Goal: Information Seeking & Learning: Learn about a topic

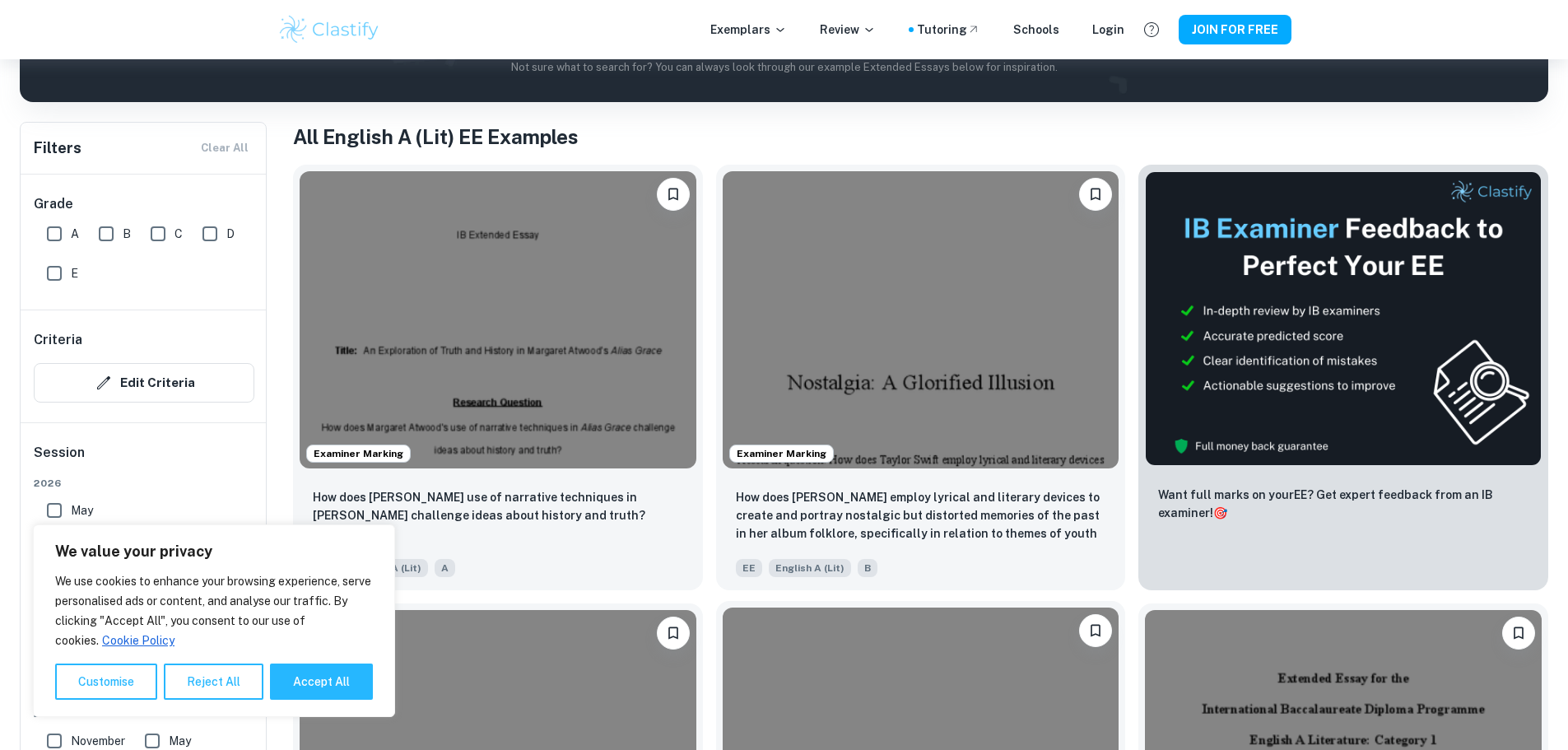
scroll to position [329, 0]
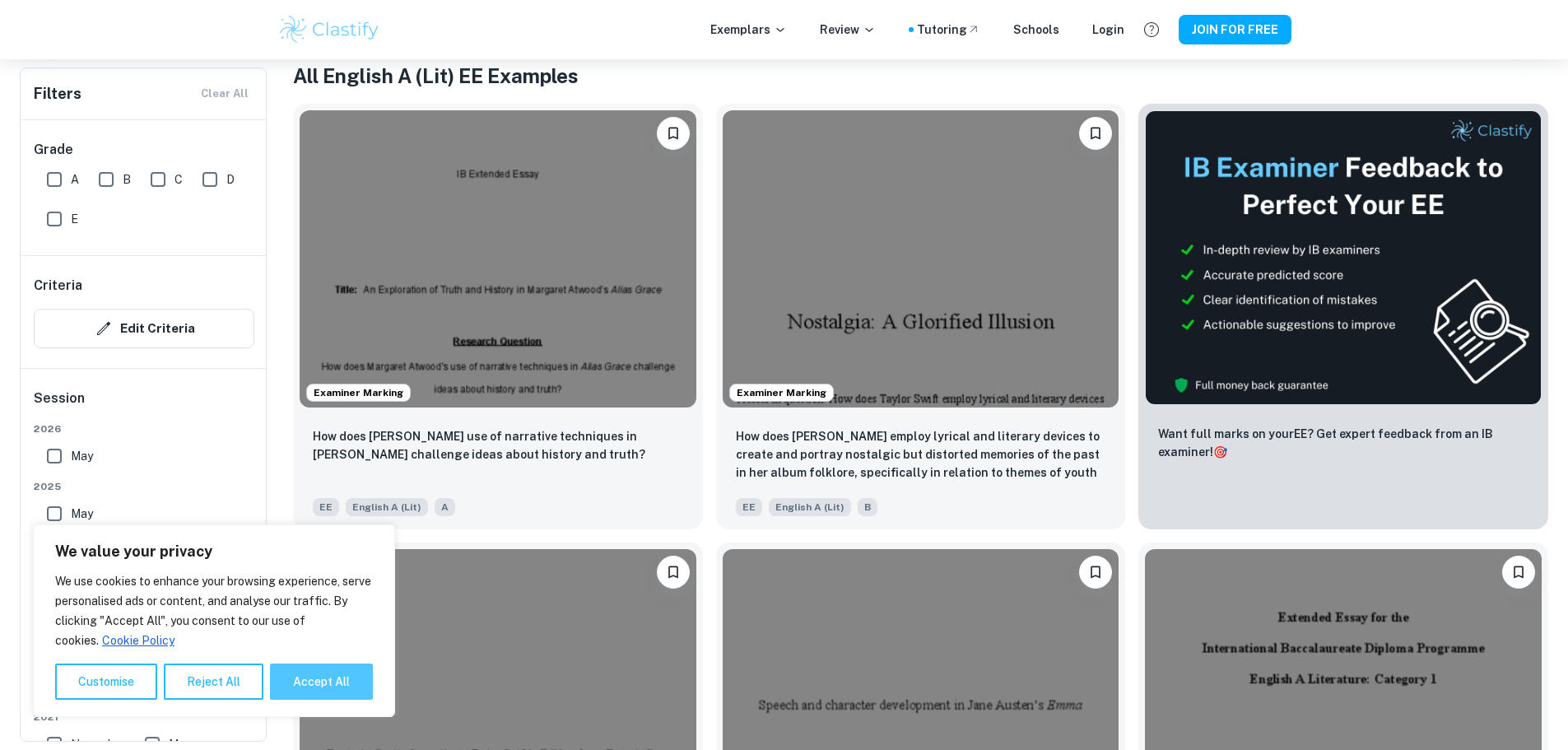
click at [352, 691] on button "Accept All" at bounding box center [321, 682] width 103 height 36
checkbox input "true"
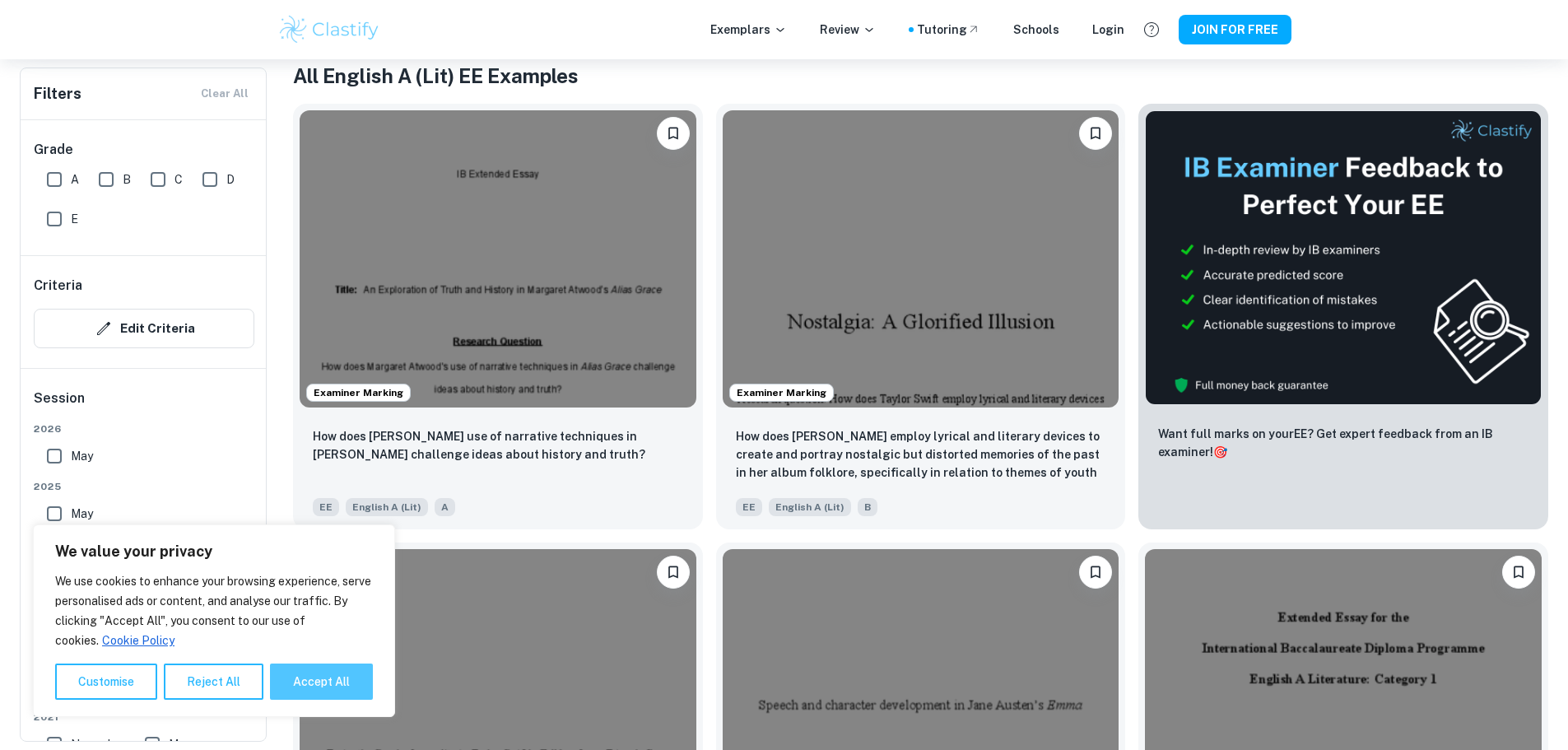
checkbox input "true"
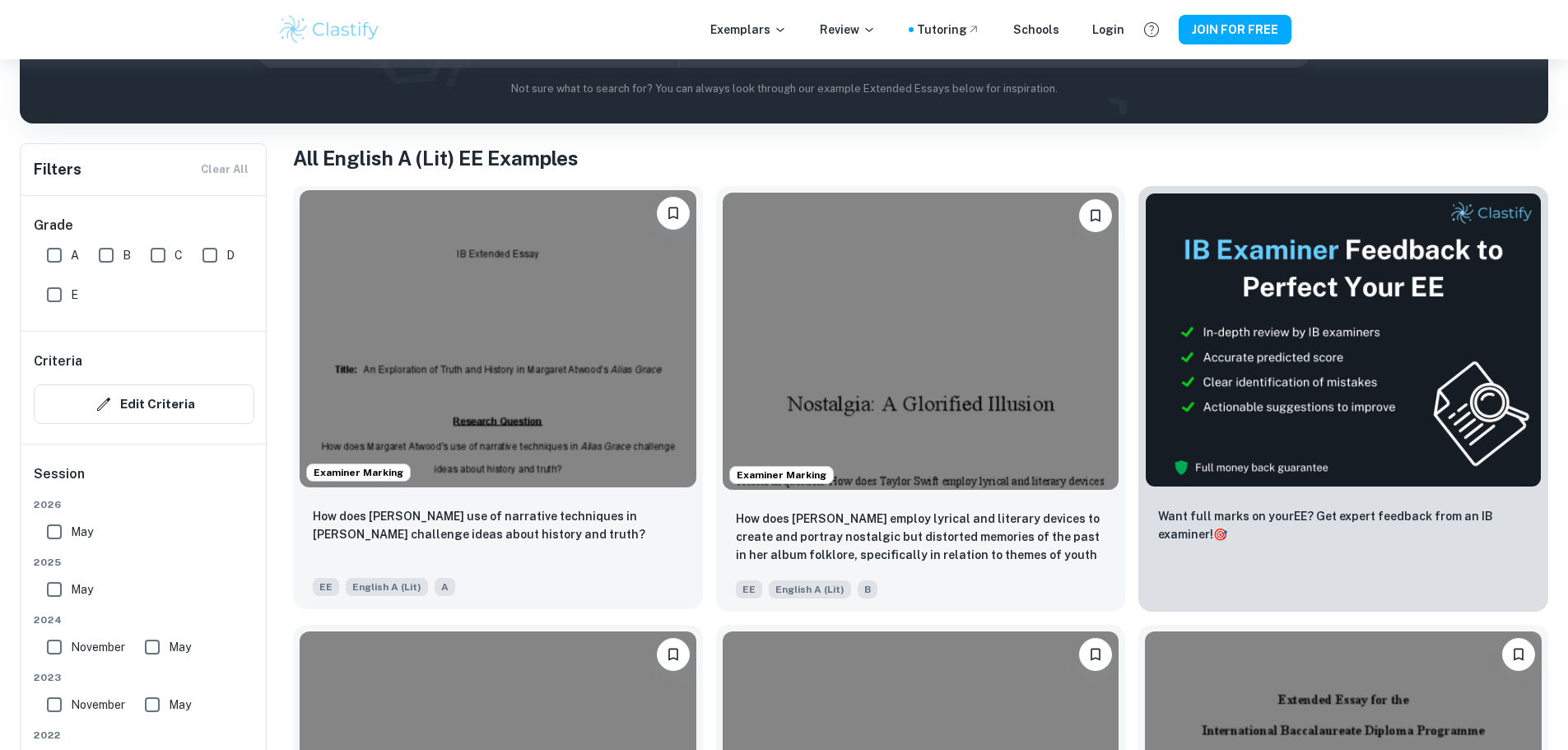
scroll to position [83, 0]
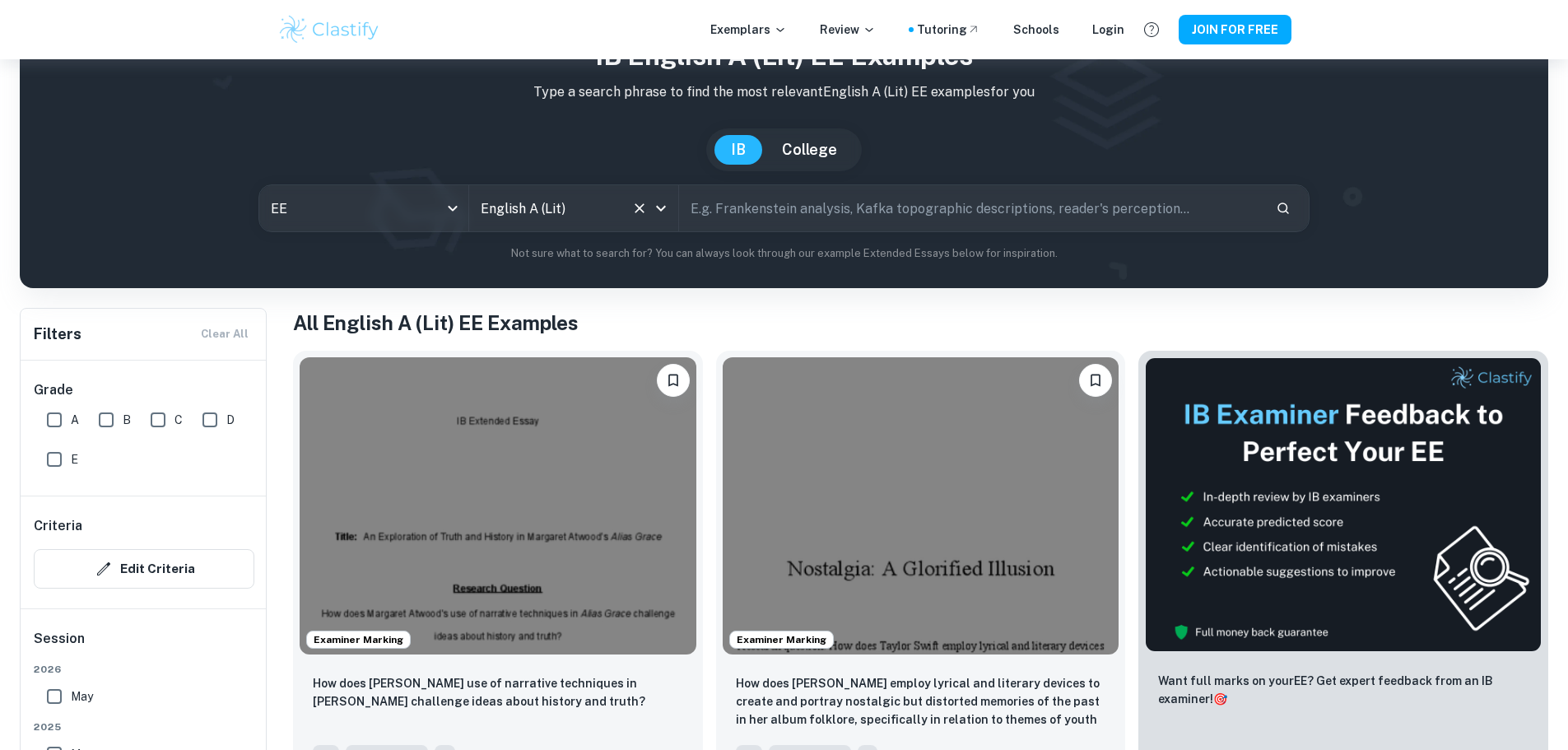
click at [654, 220] on div "English A (Lit) All Subjects" at bounding box center [573, 208] width 209 height 46
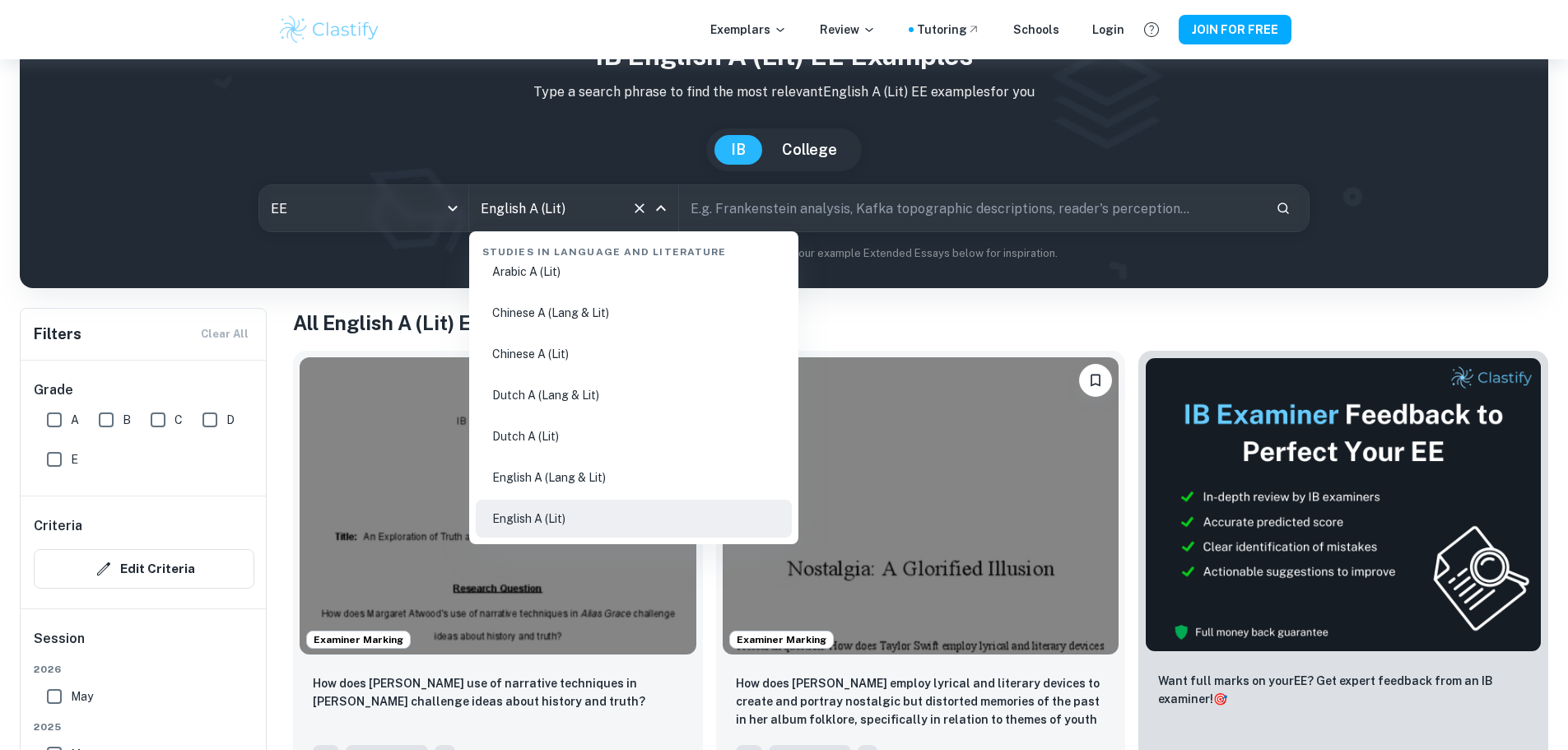
scroll to position [225, 0]
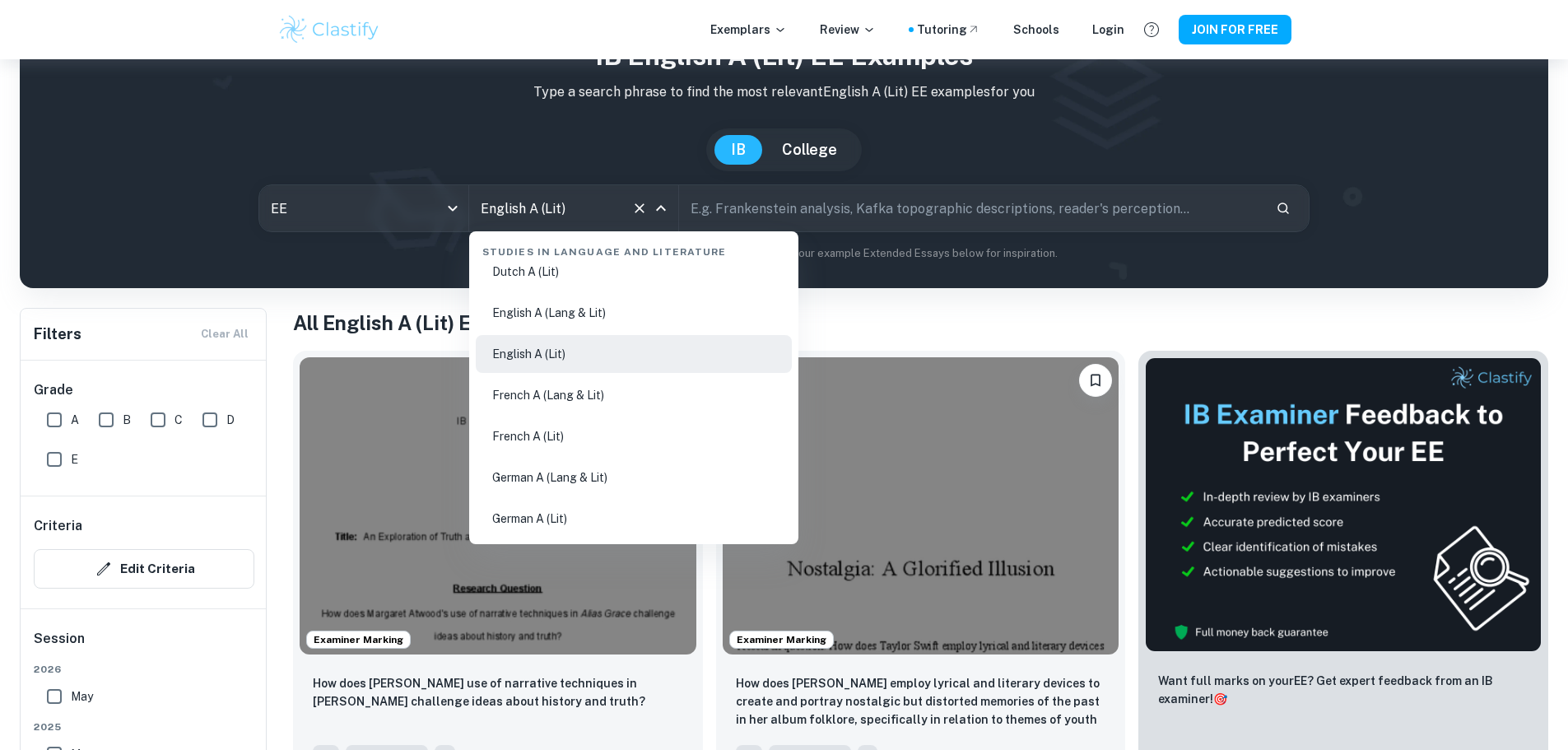
click at [619, 309] on li "English A (Lang & Lit)" at bounding box center [633, 313] width 316 height 38
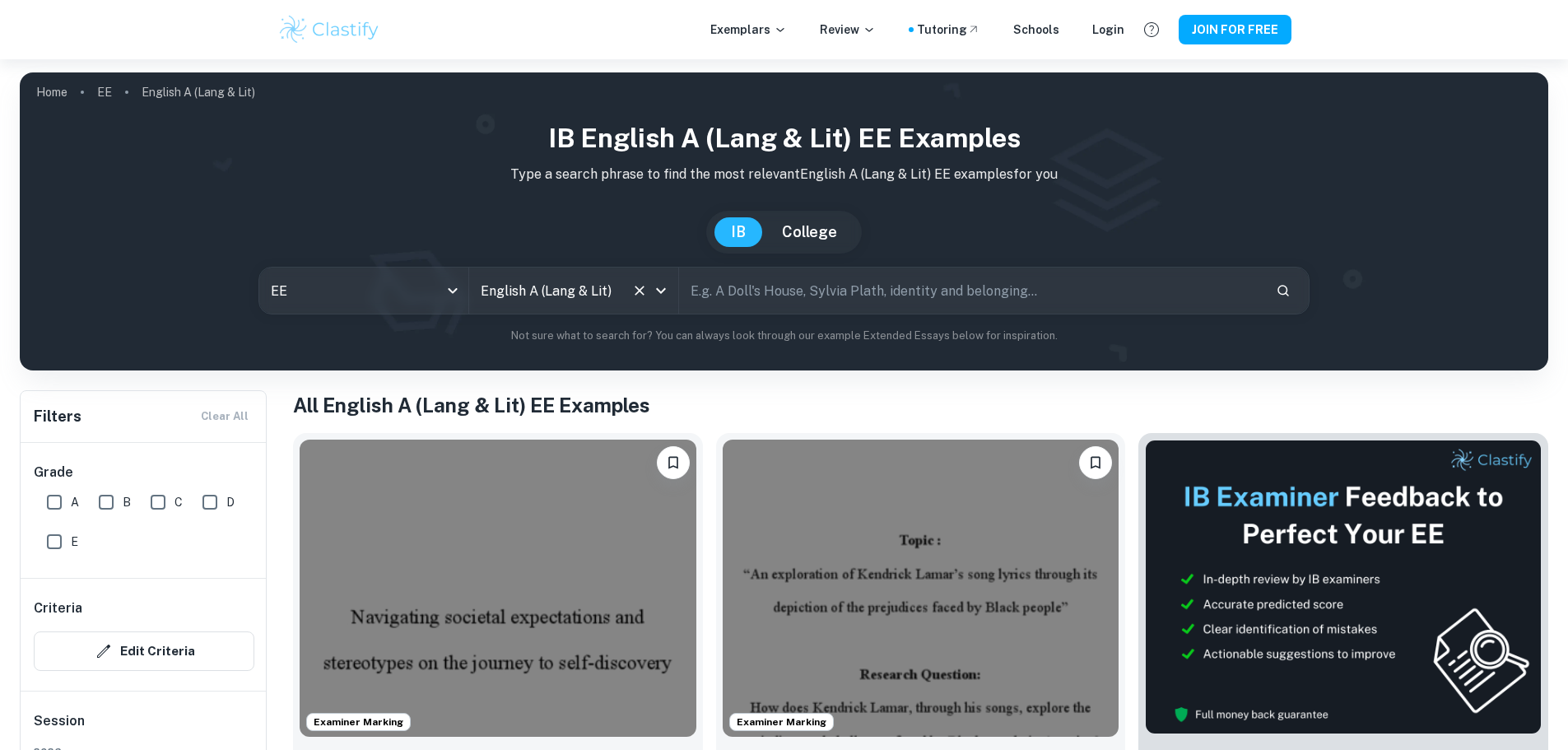
click at [1105, 281] on input "text" at bounding box center [970, 290] width 583 height 46
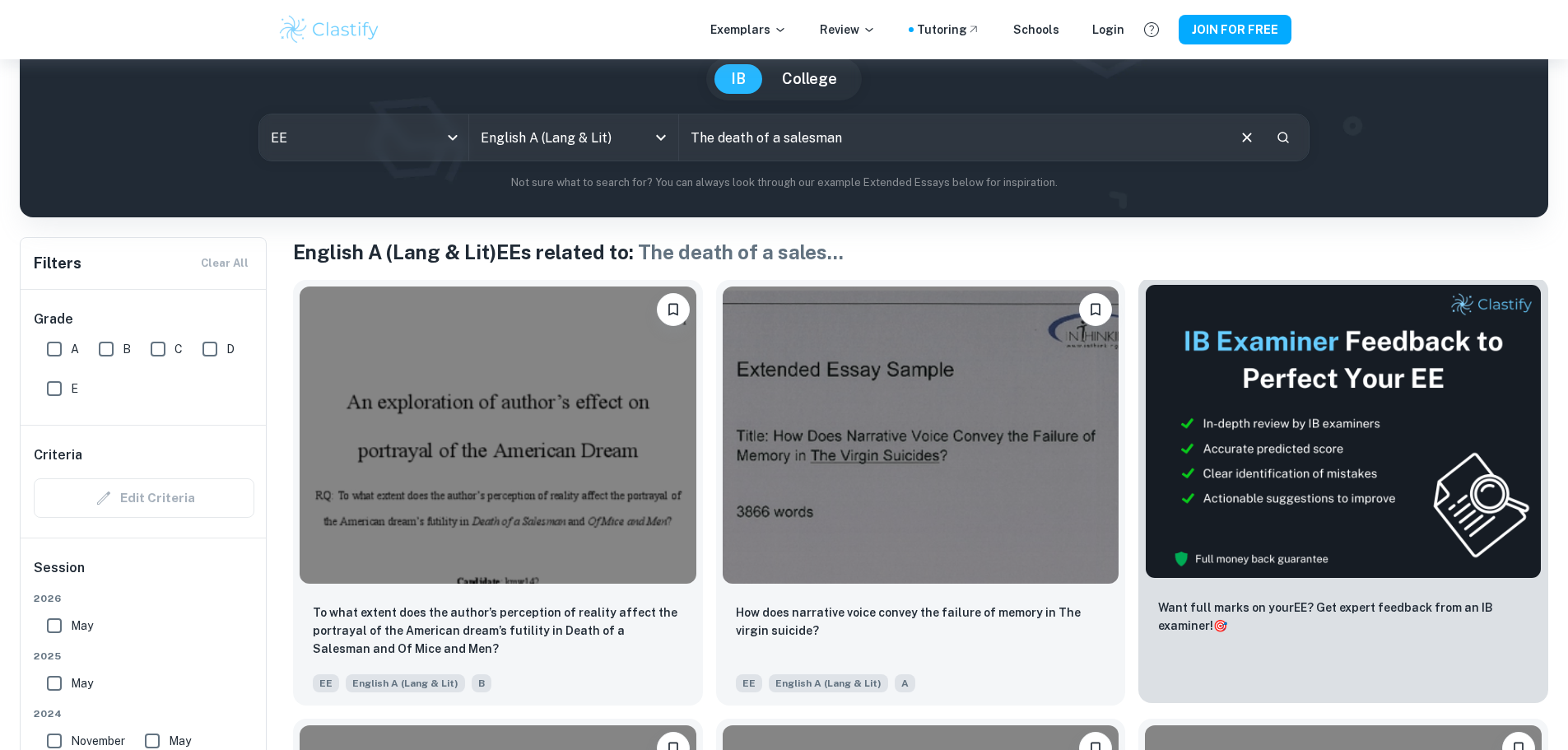
scroll to position [165, 0]
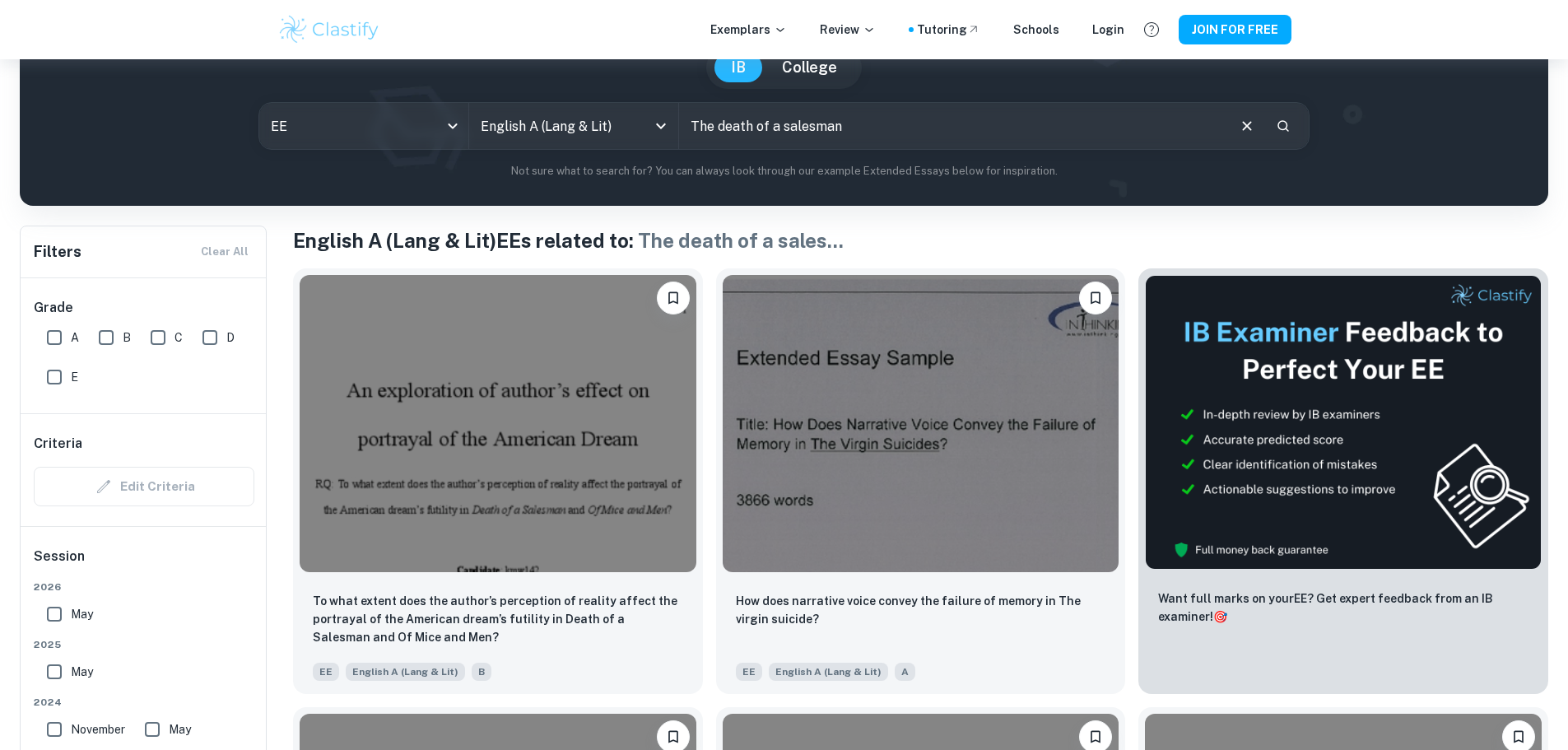
drag, startPoint x: 717, startPoint y: 125, endPoint x: 690, endPoint y: 135, distance: 28.8
click at [690, 135] on input "The death of a salesman" at bounding box center [951, 126] width 545 height 46
type input "death of a salesman"
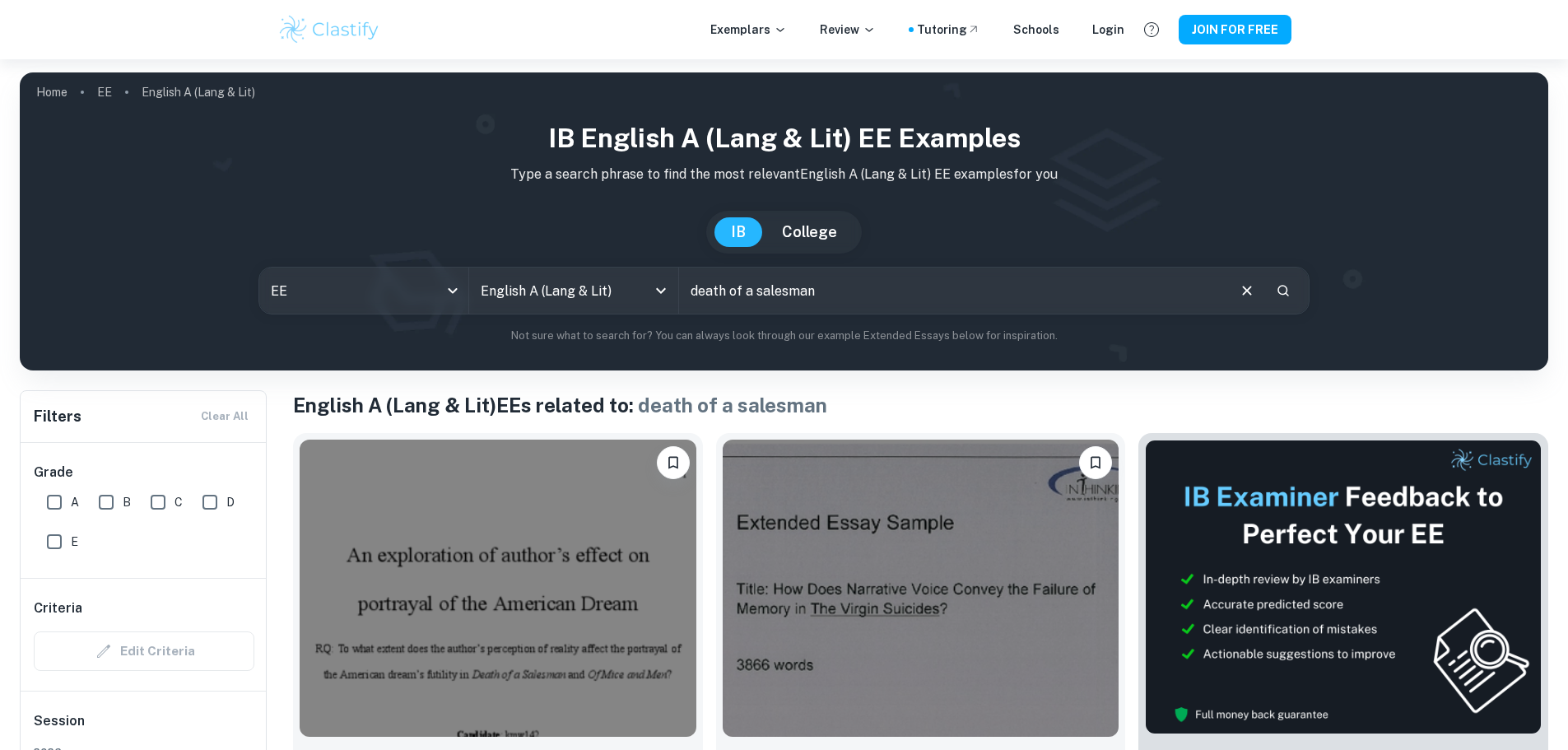
drag, startPoint x: 1061, startPoint y: 311, endPoint x: 685, endPoint y: 286, distance: 376.8
click at [685, 286] on input "death of a salesman" at bounding box center [951, 290] width 545 height 46
type input "[PERSON_NAME]"
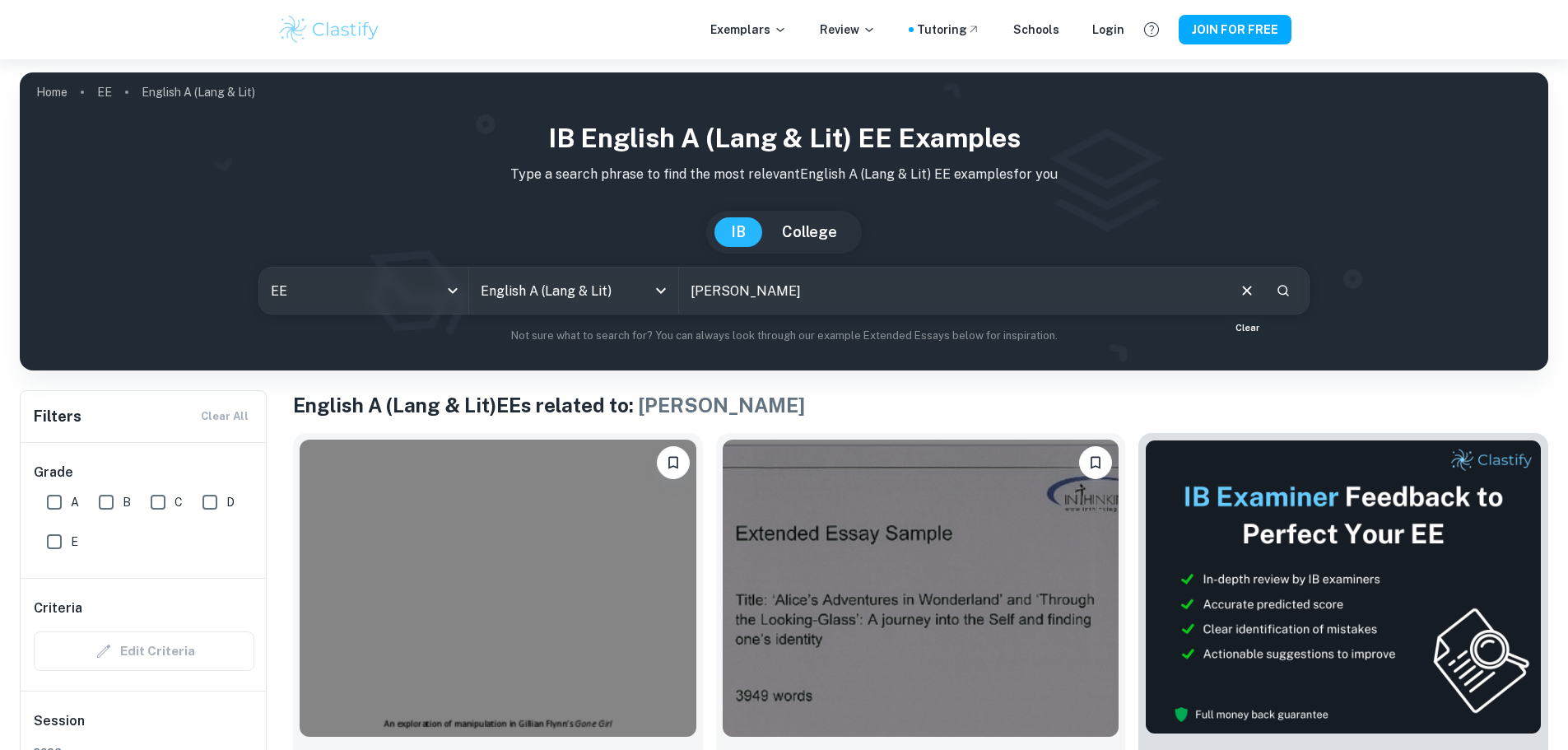
drag, startPoint x: 1236, startPoint y: 285, endPoint x: 1104, endPoint y: 300, distance: 132.8
click at [1236, 285] on button "Clear" at bounding box center [1247, 290] width 31 height 31
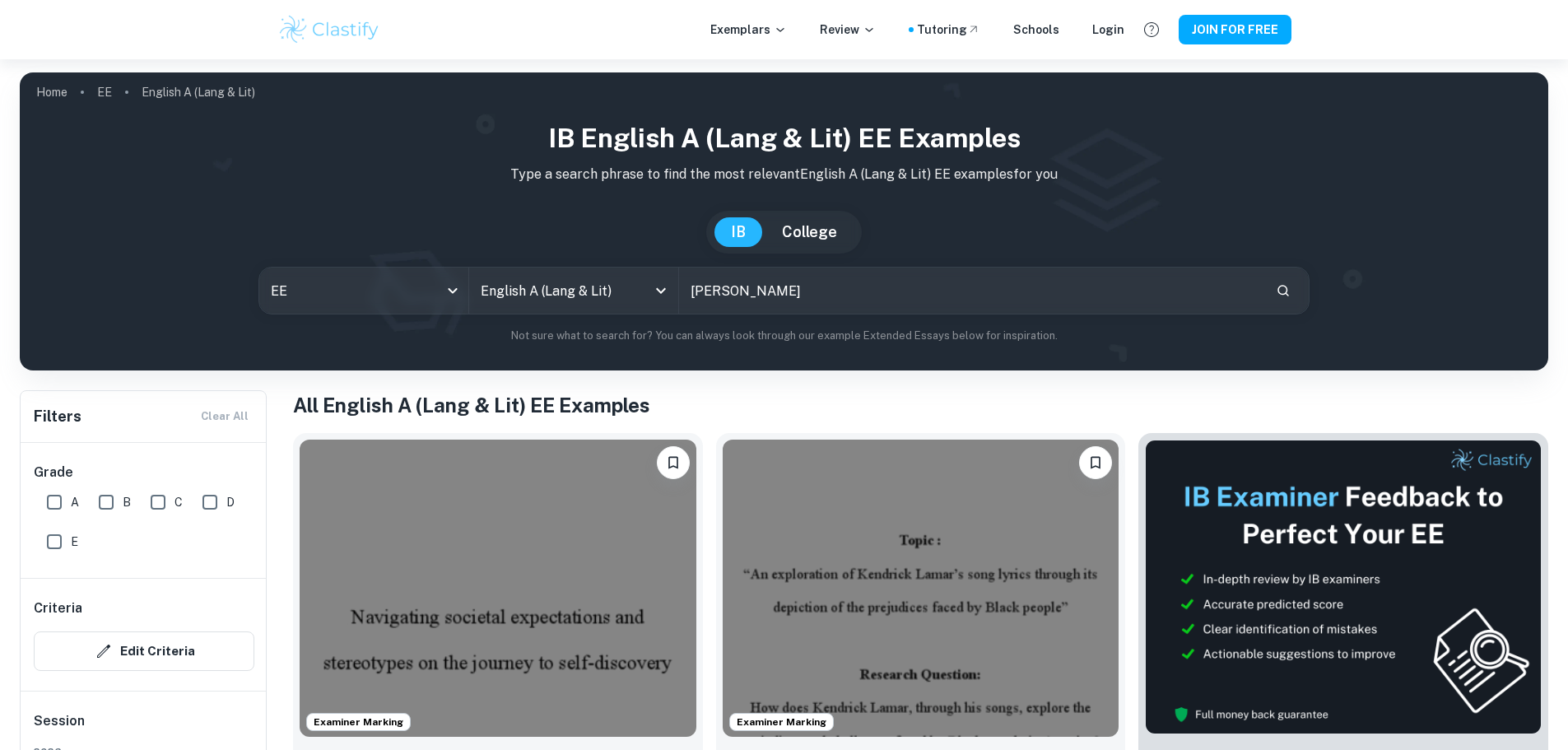
click at [1148, 293] on input "[PERSON_NAME]" at bounding box center [970, 290] width 583 height 46
type input "who's afraid of [US_STATE][PERSON_NAME]"
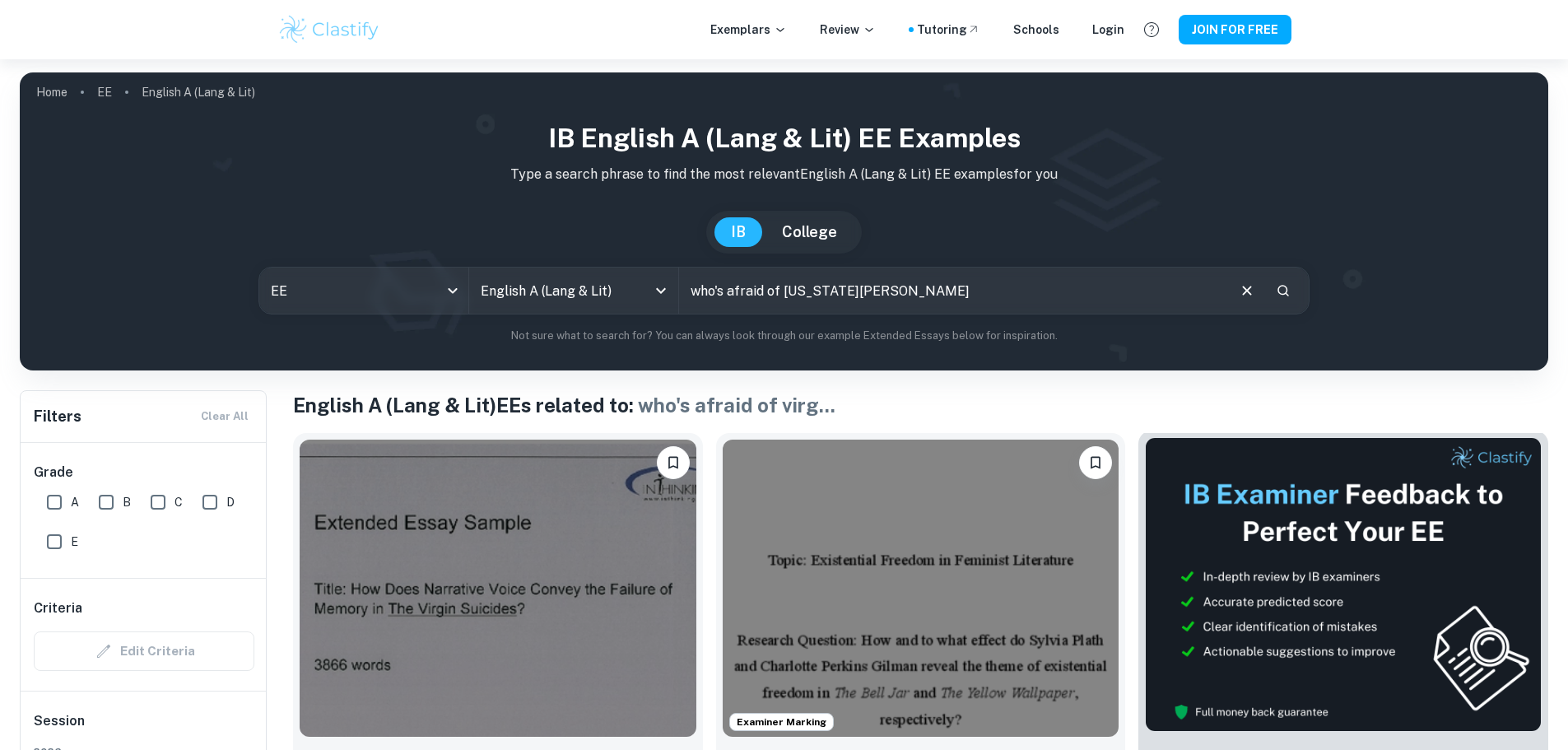
click at [1156, 512] on img at bounding box center [1343, 584] width 397 height 295
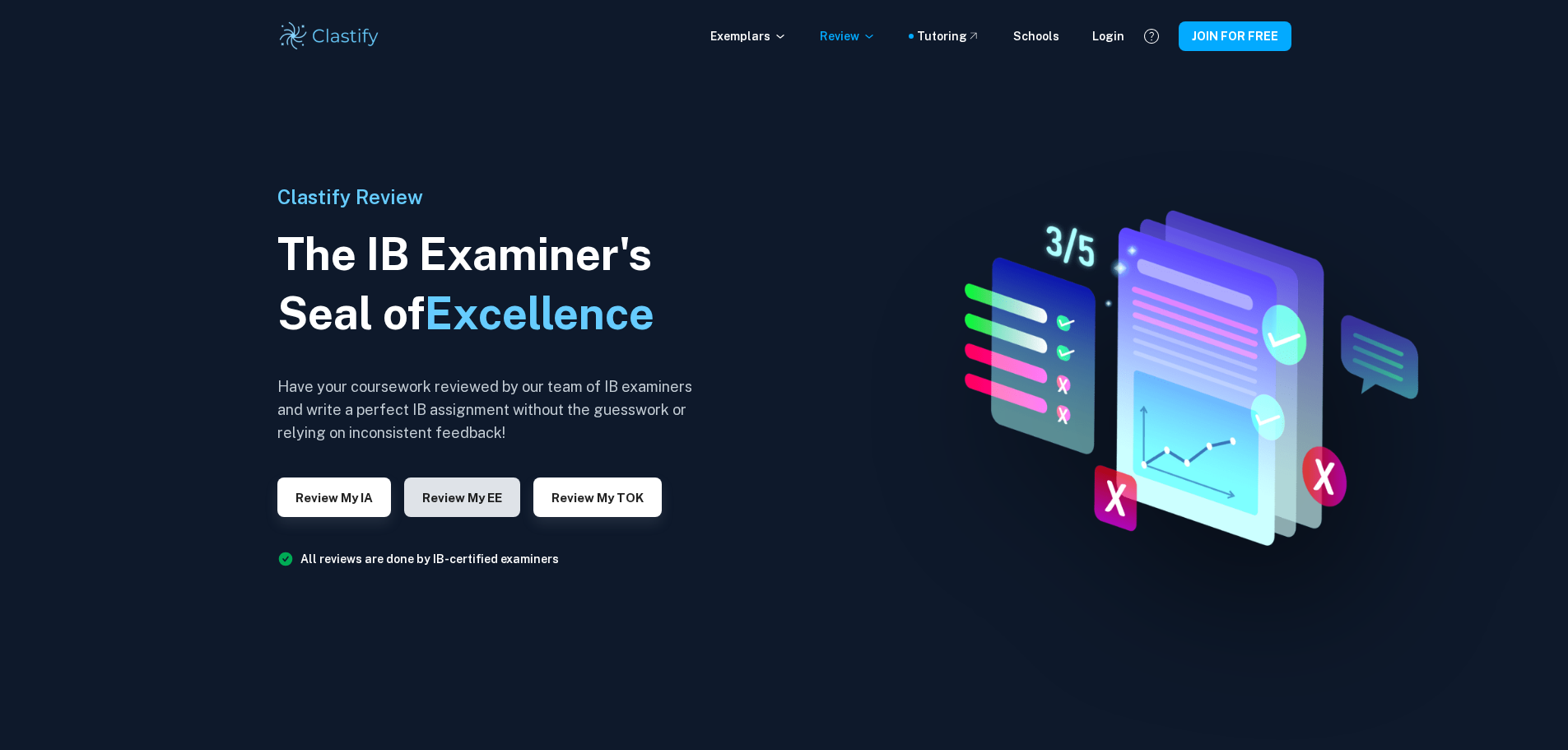
click at [497, 497] on button "Review my EE" at bounding box center [462, 498] width 116 height 40
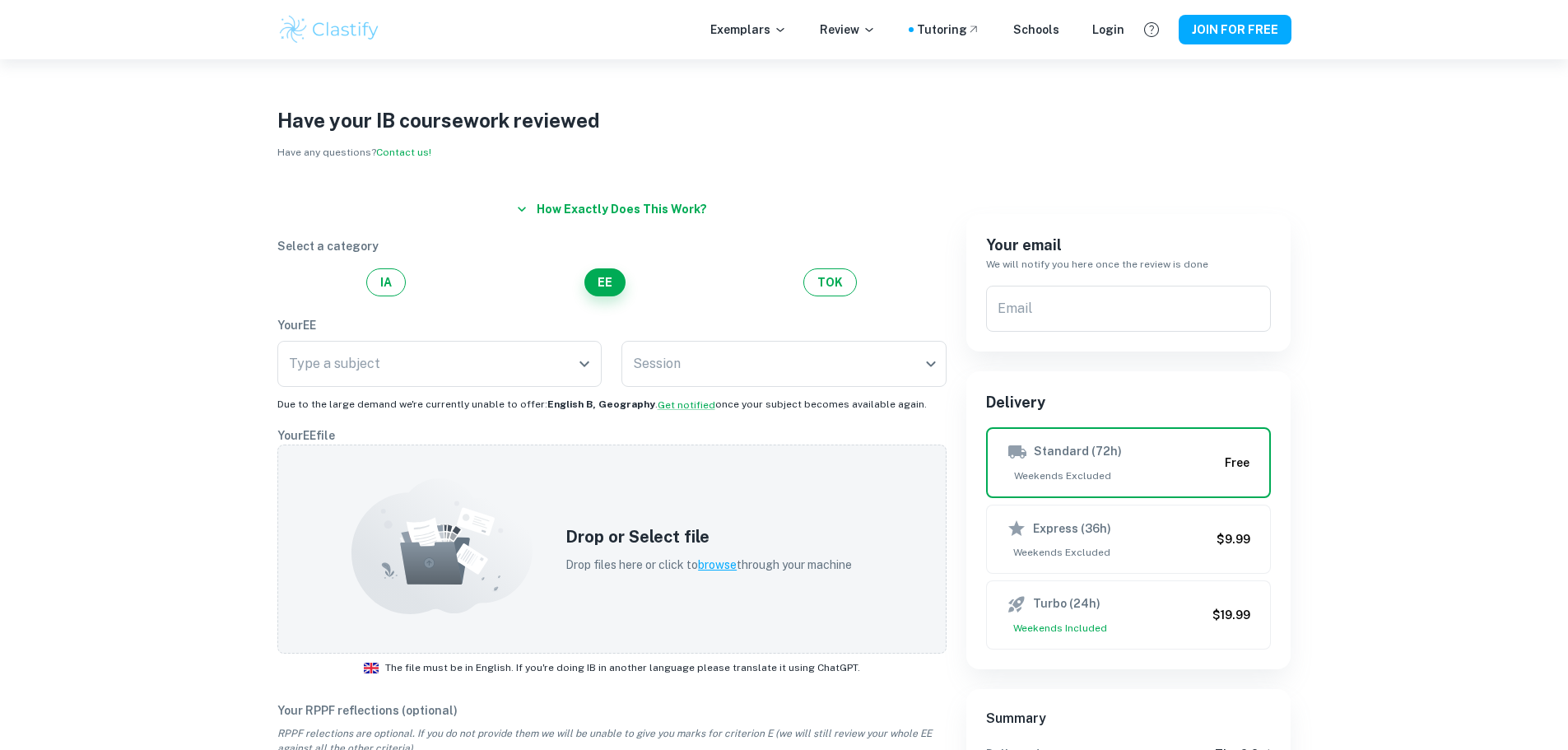
drag, startPoint x: 1245, startPoint y: 236, endPoint x: 1255, endPoint y: 230, distance: 11.7
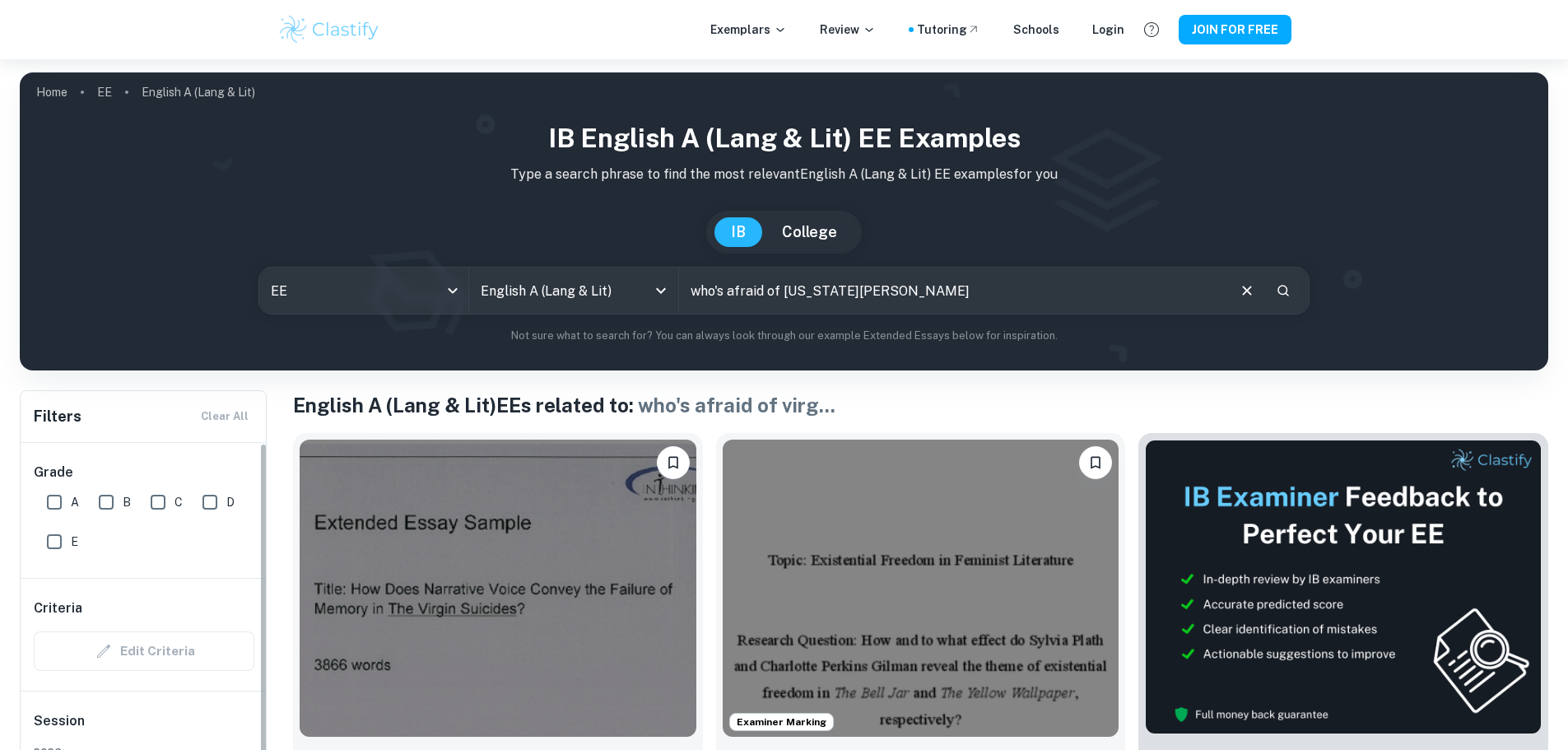
click at [71, 502] on span "A" at bounding box center [75, 502] width 8 height 18
click at [71, 502] on input "A" at bounding box center [54, 502] width 33 height 33
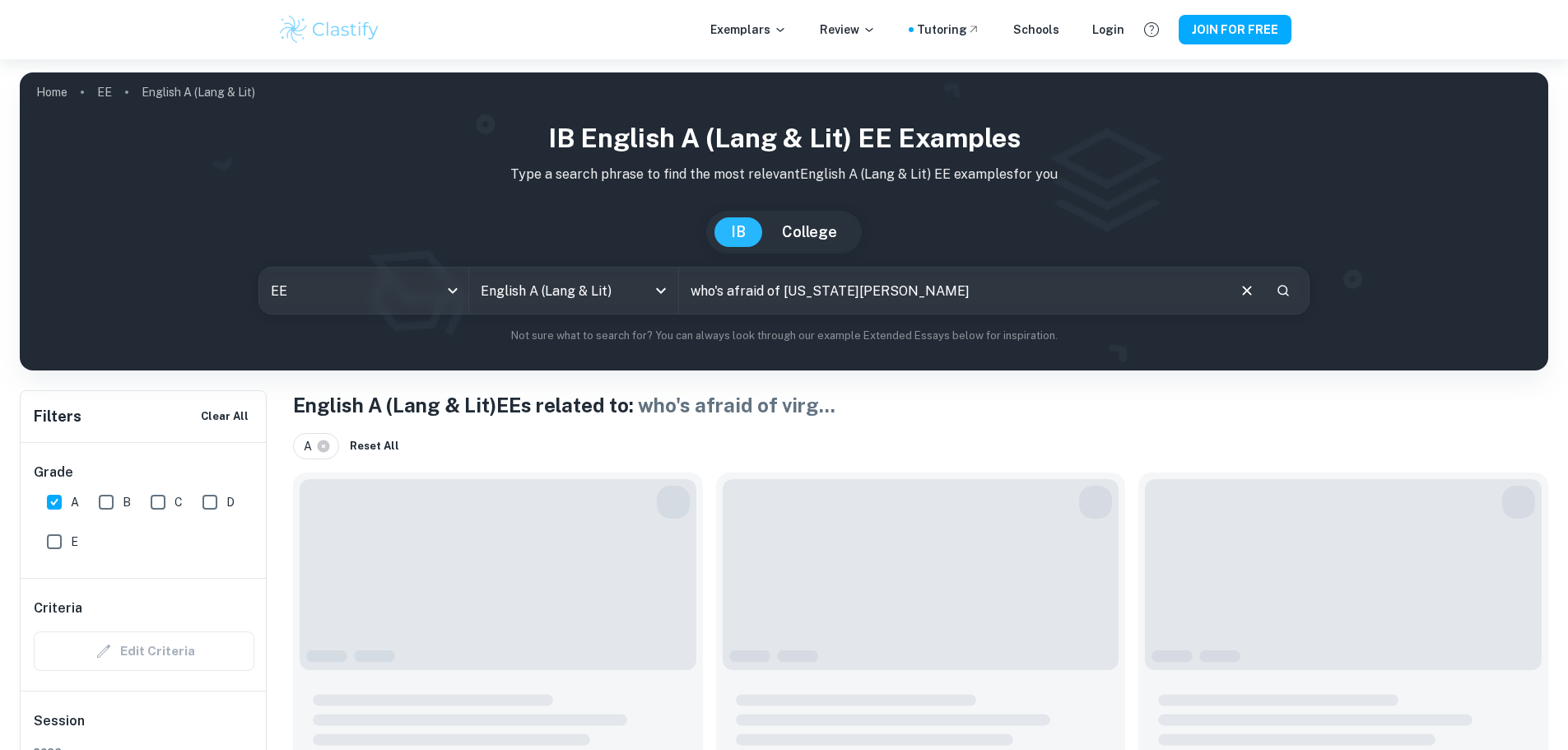
click at [62, 503] on input "A" at bounding box center [54, 502] width 33 height 33
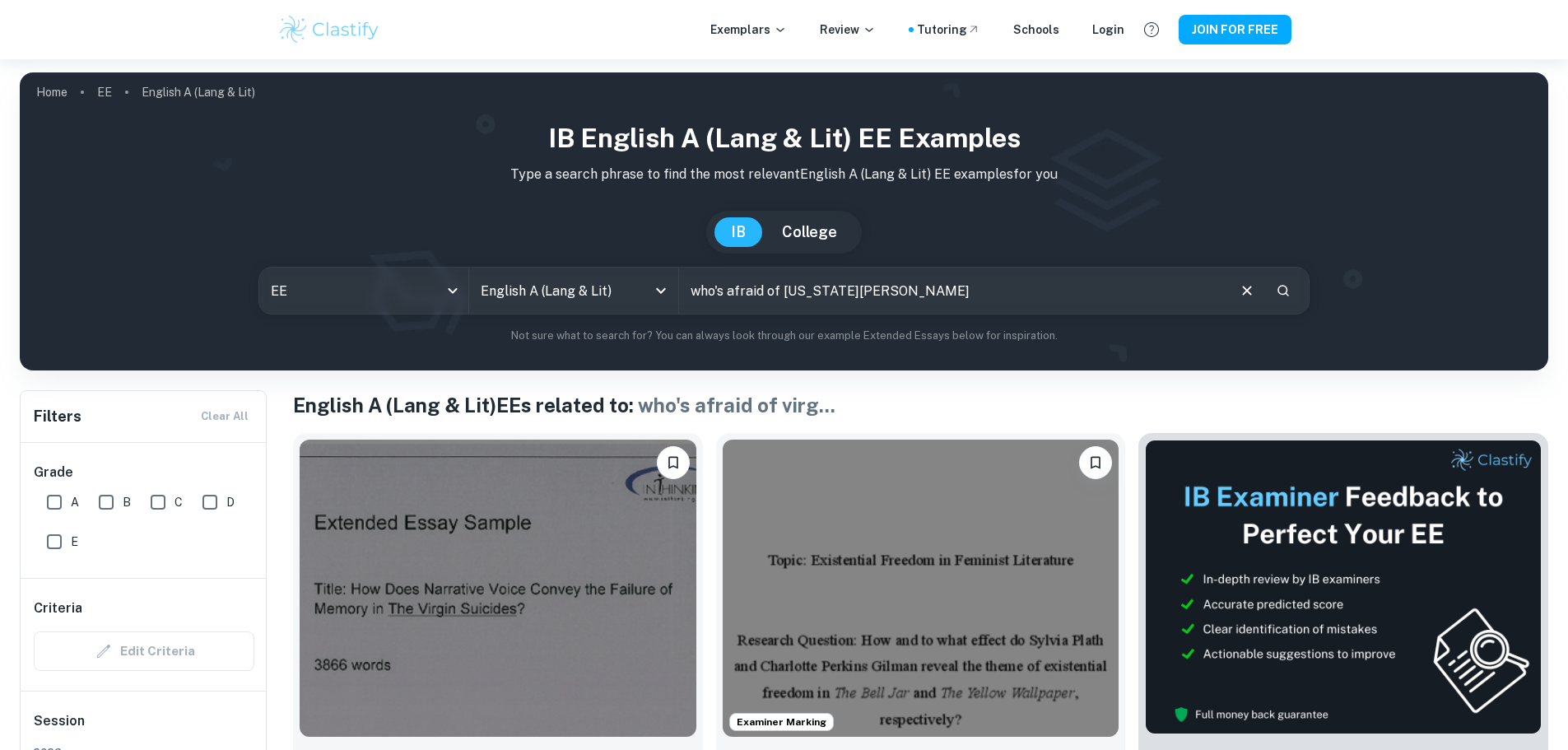
click at [62, 503] on input "A" at bounding box center [54, 502] width 33 height 33
checkbox input "true"
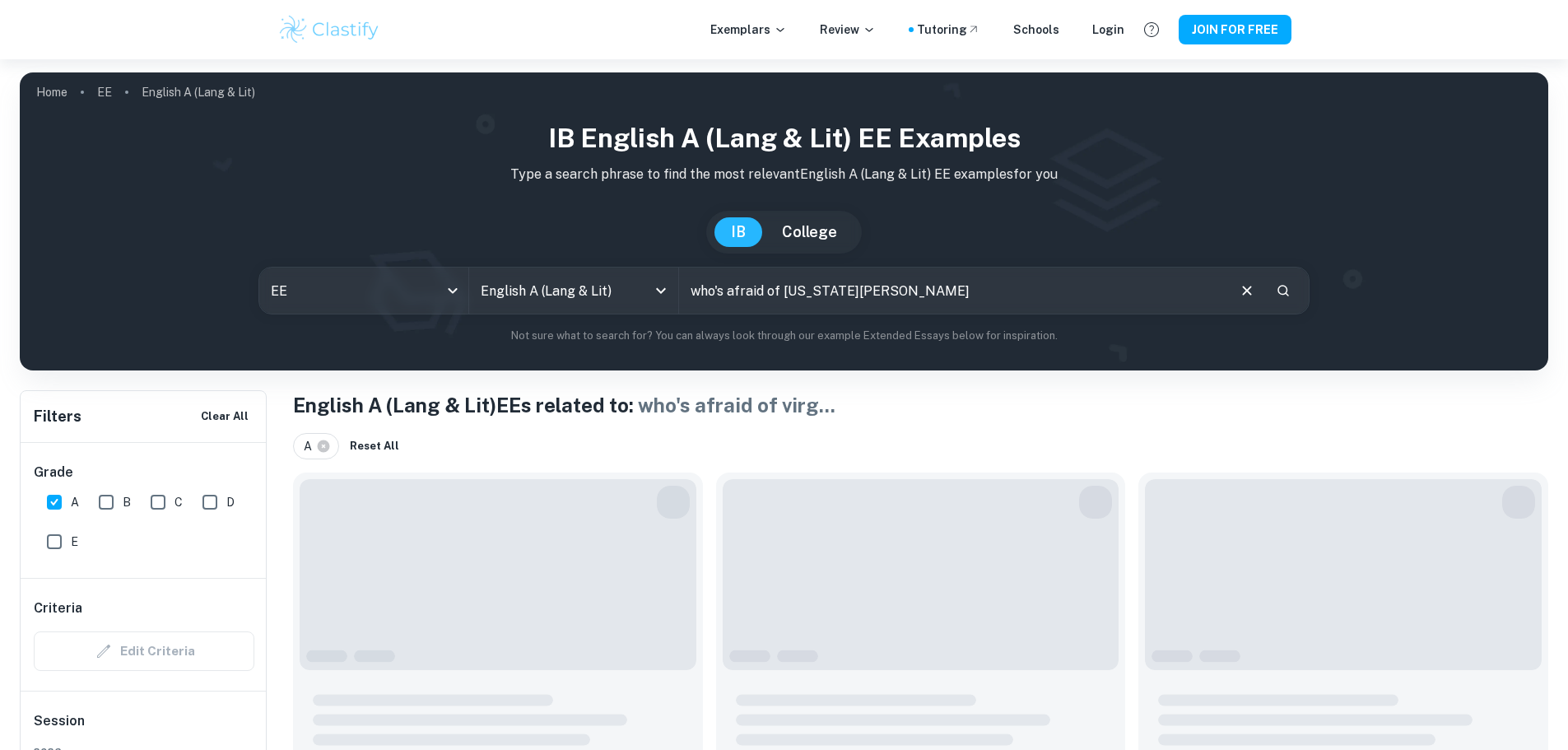
click at [121, 500] on input "B" at bounding box center [106, 502] width 33 height 33
checkbox input "true"
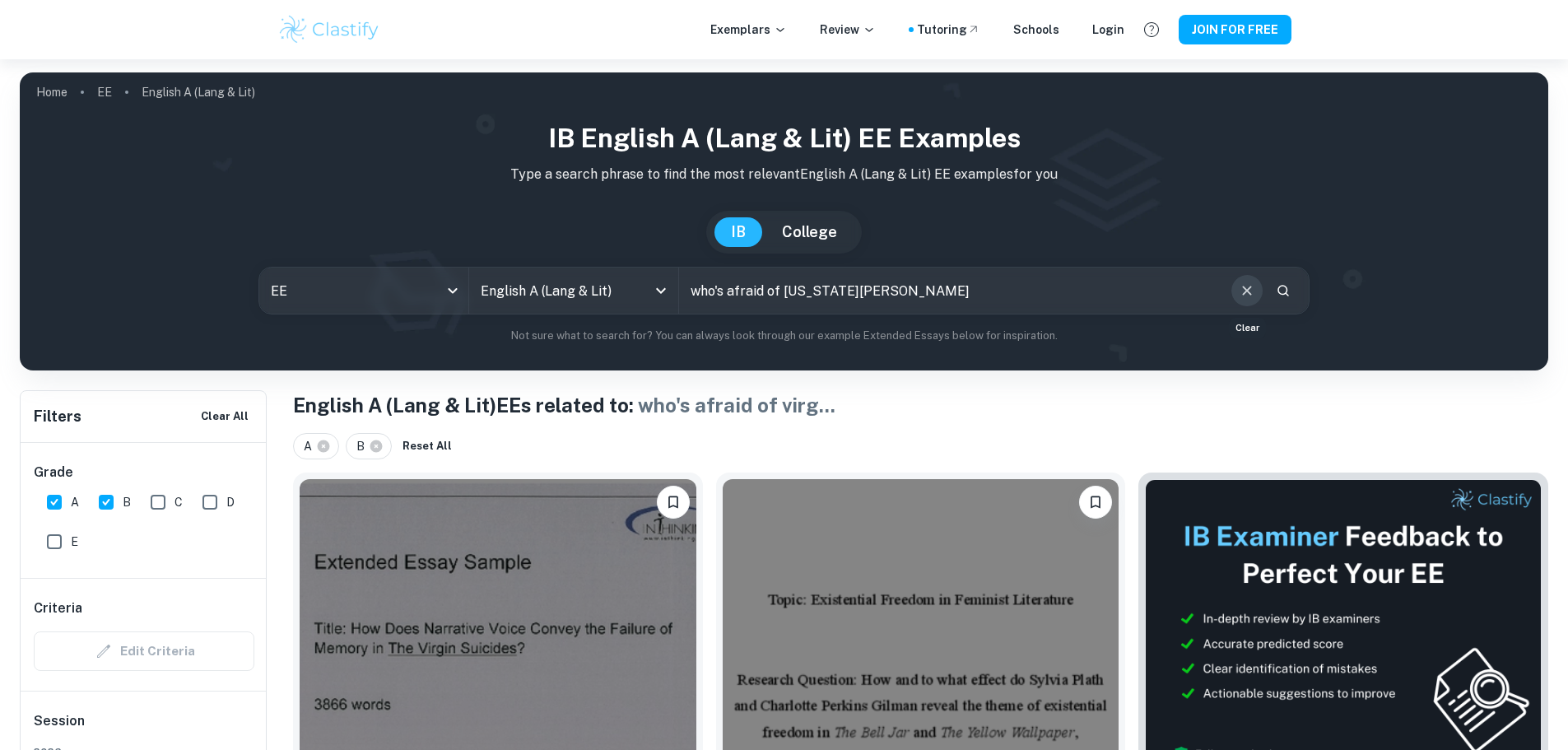
click at [1250, 295] on icon "Clear" at bounding box center [1247, 290] width 18 height 18
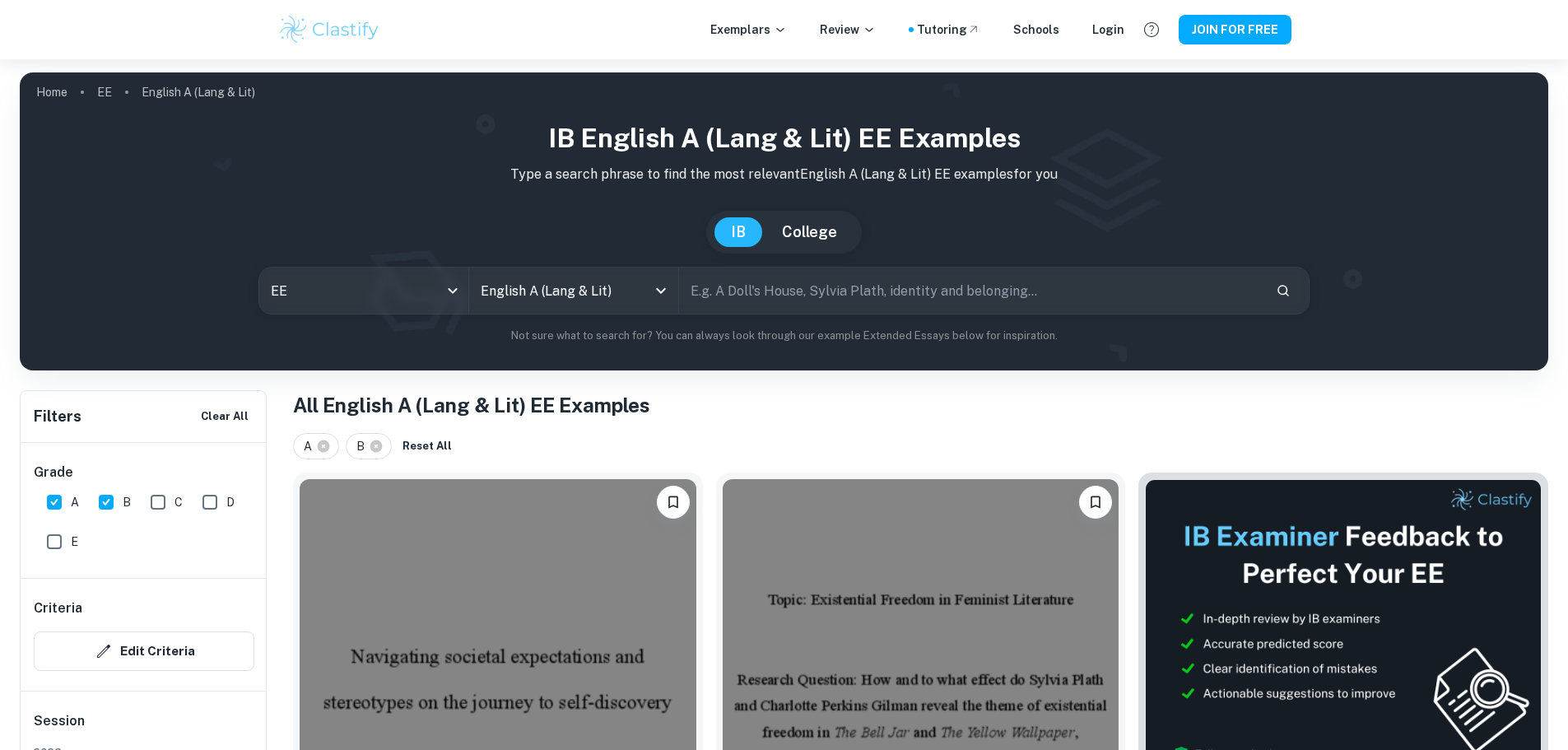
click at [925, 290] on input "text" at bounding box center [970, 290] width 583 height 46
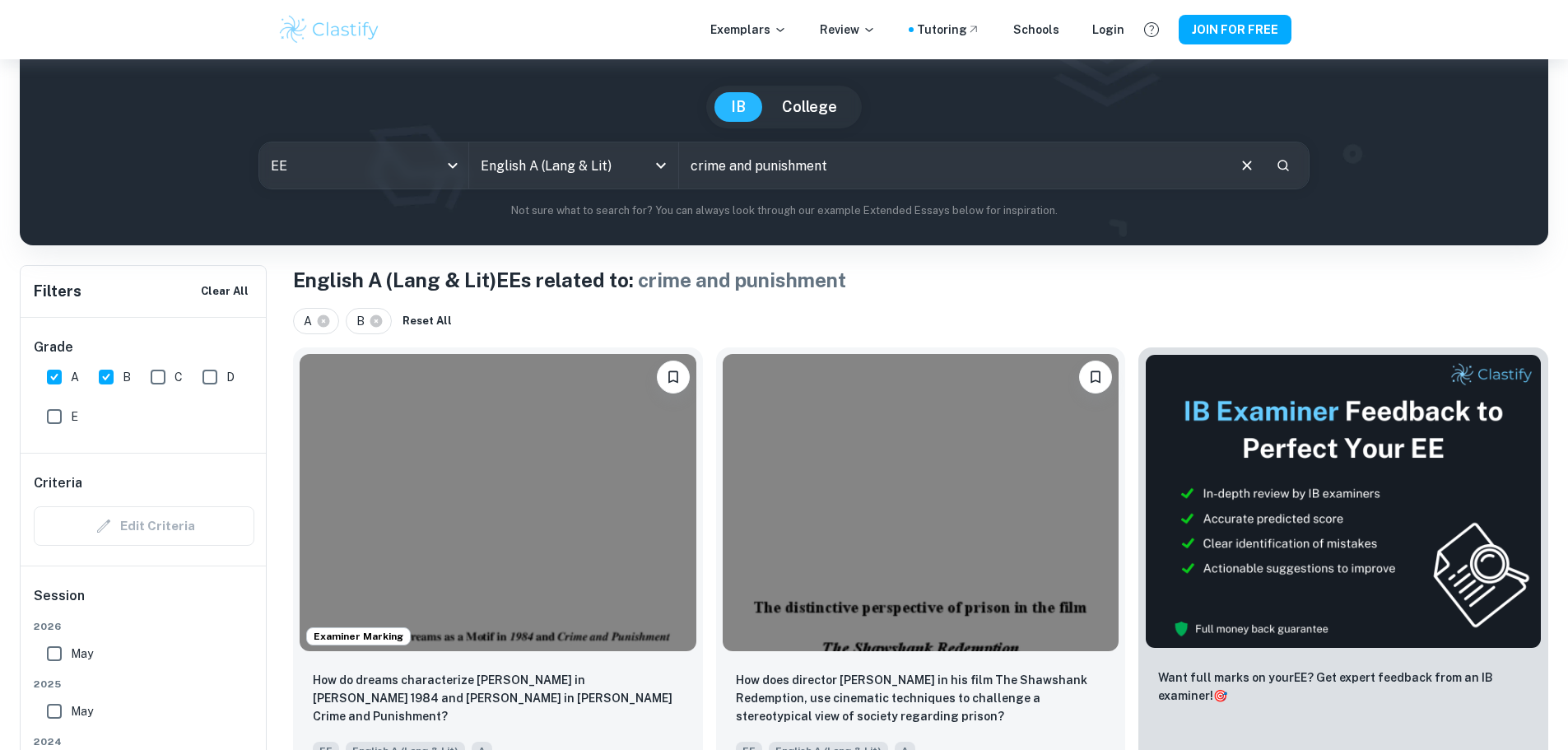
scroll to position [83, 0]
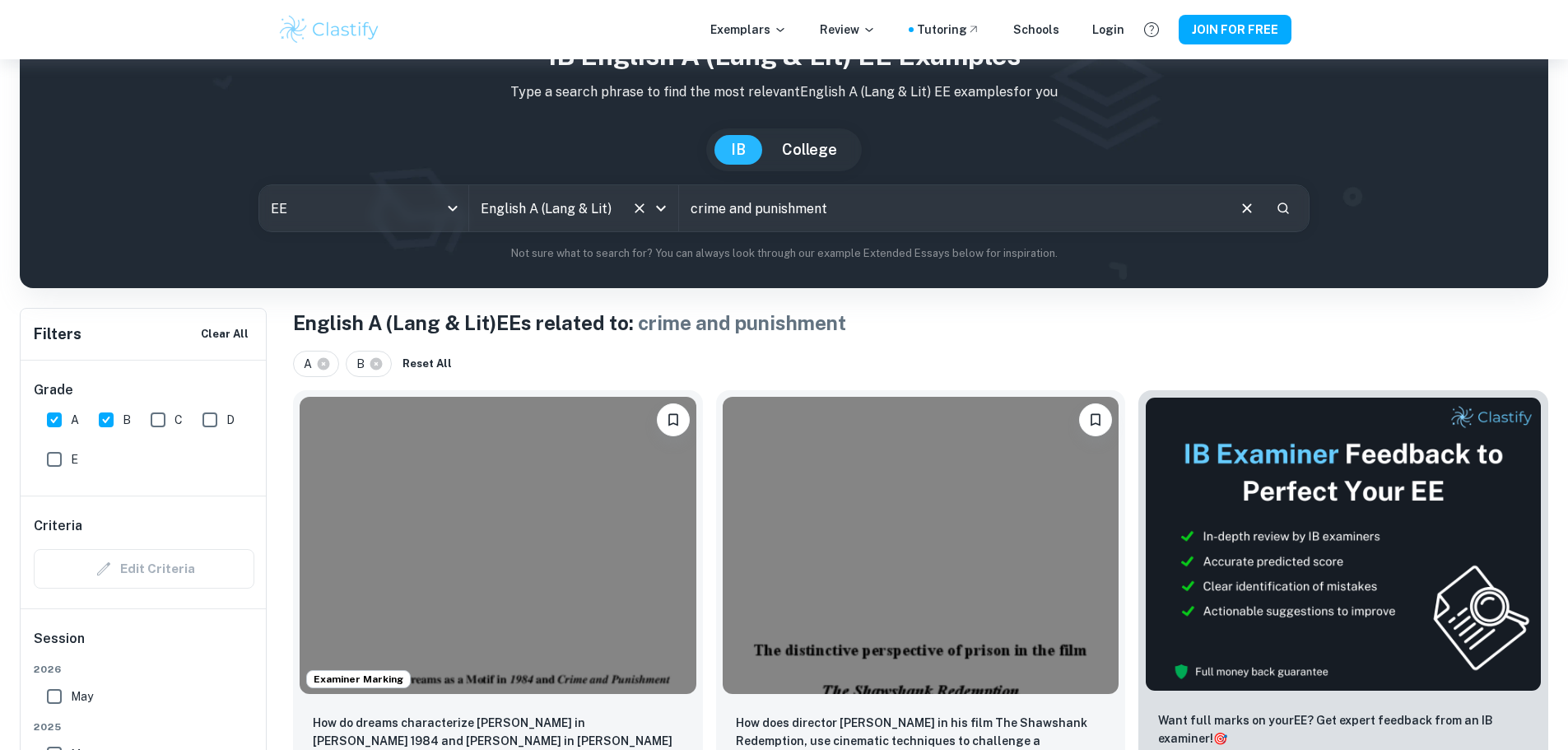
drag, startPoint x: 1014, startPoint y: 214, endPoint x: 658, endPoint y: 215, distance: 356.0
click at [658, 215] on div "EE ee All Subjects English A (Lang & Lit) All Subjects crime and punishment ​" at bounding box center [784, 208] width 1052 height 48
type input "the scarlet letter"
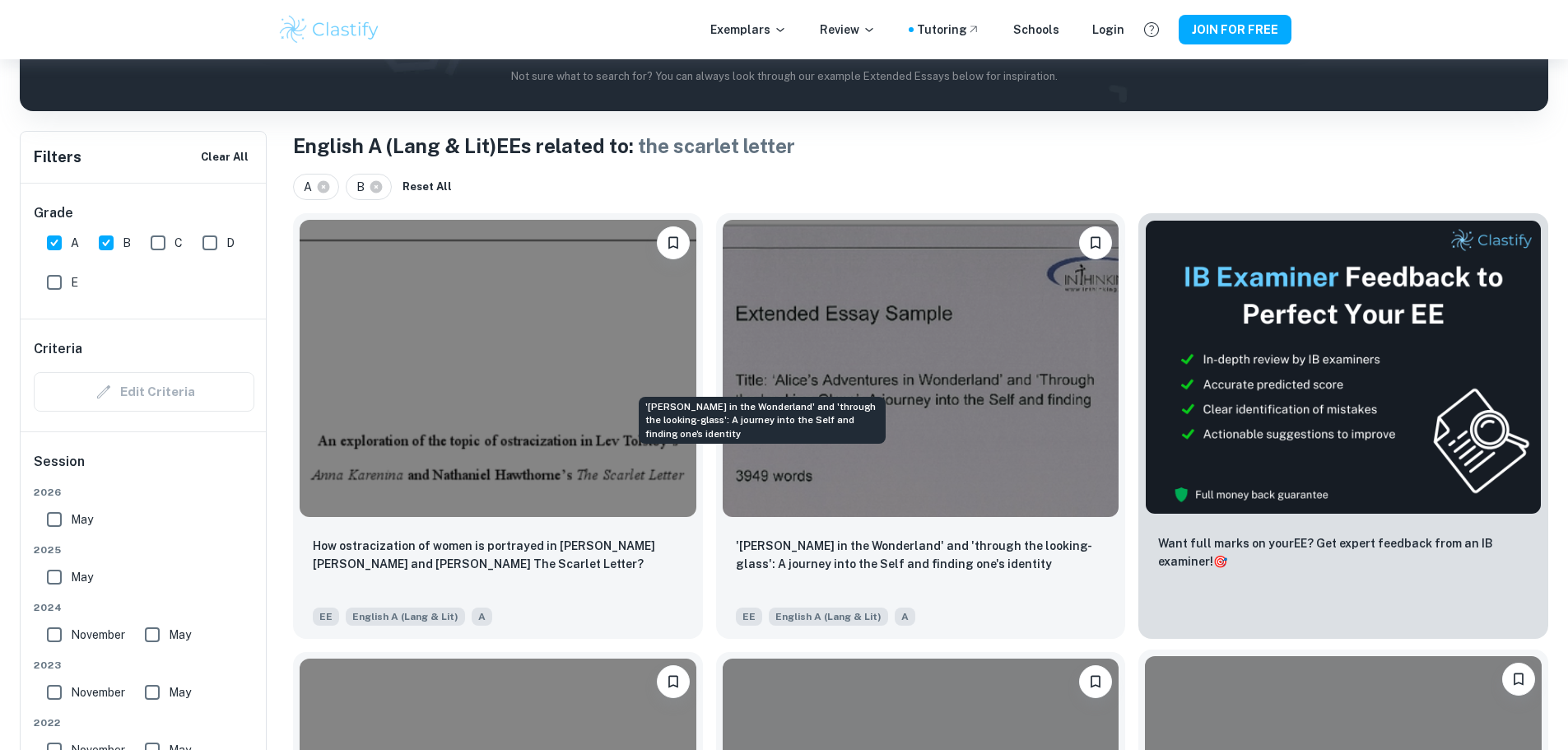
scroll to position [329, 0]
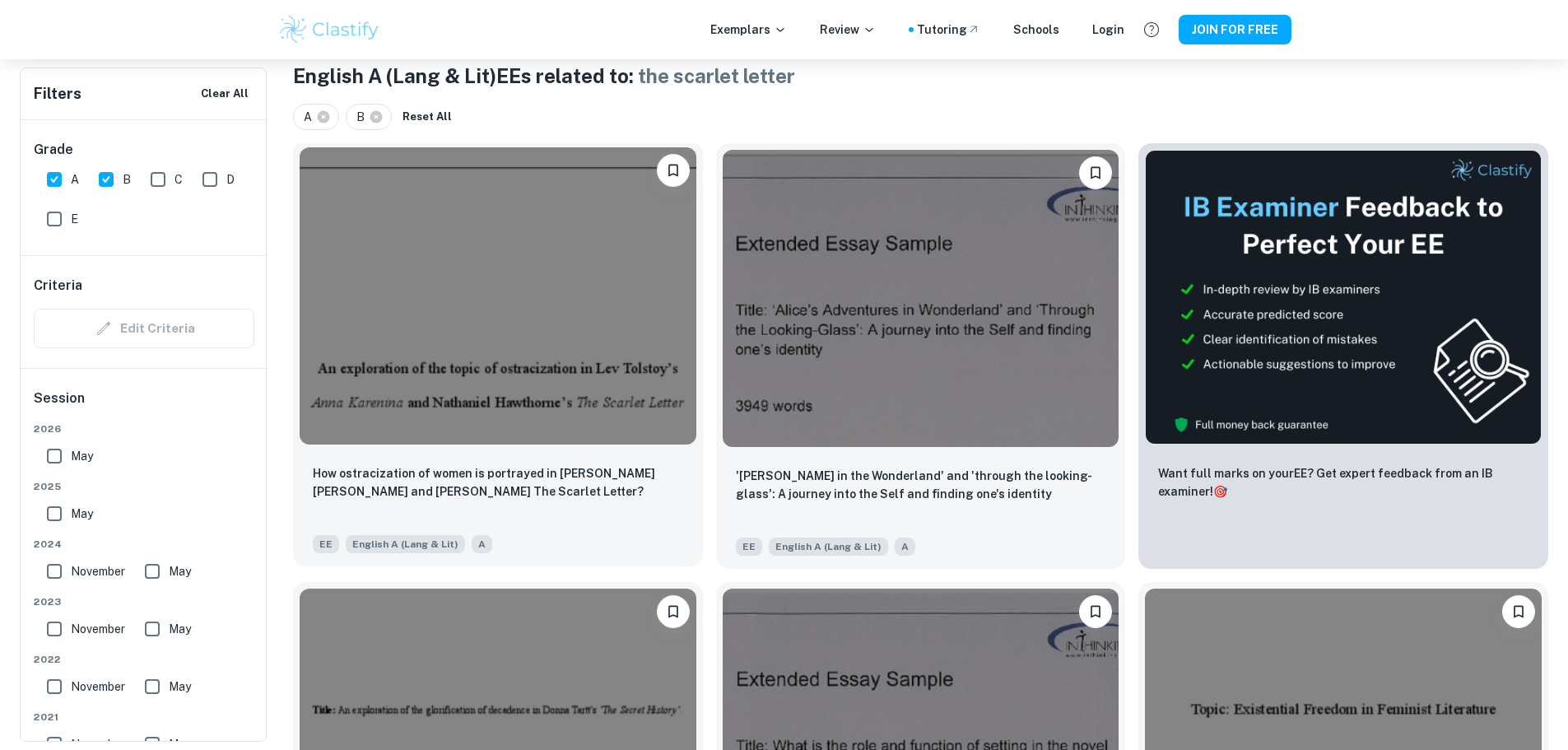
click at [569, 279] on img at bounding box center [497, 296] width 397 height 297
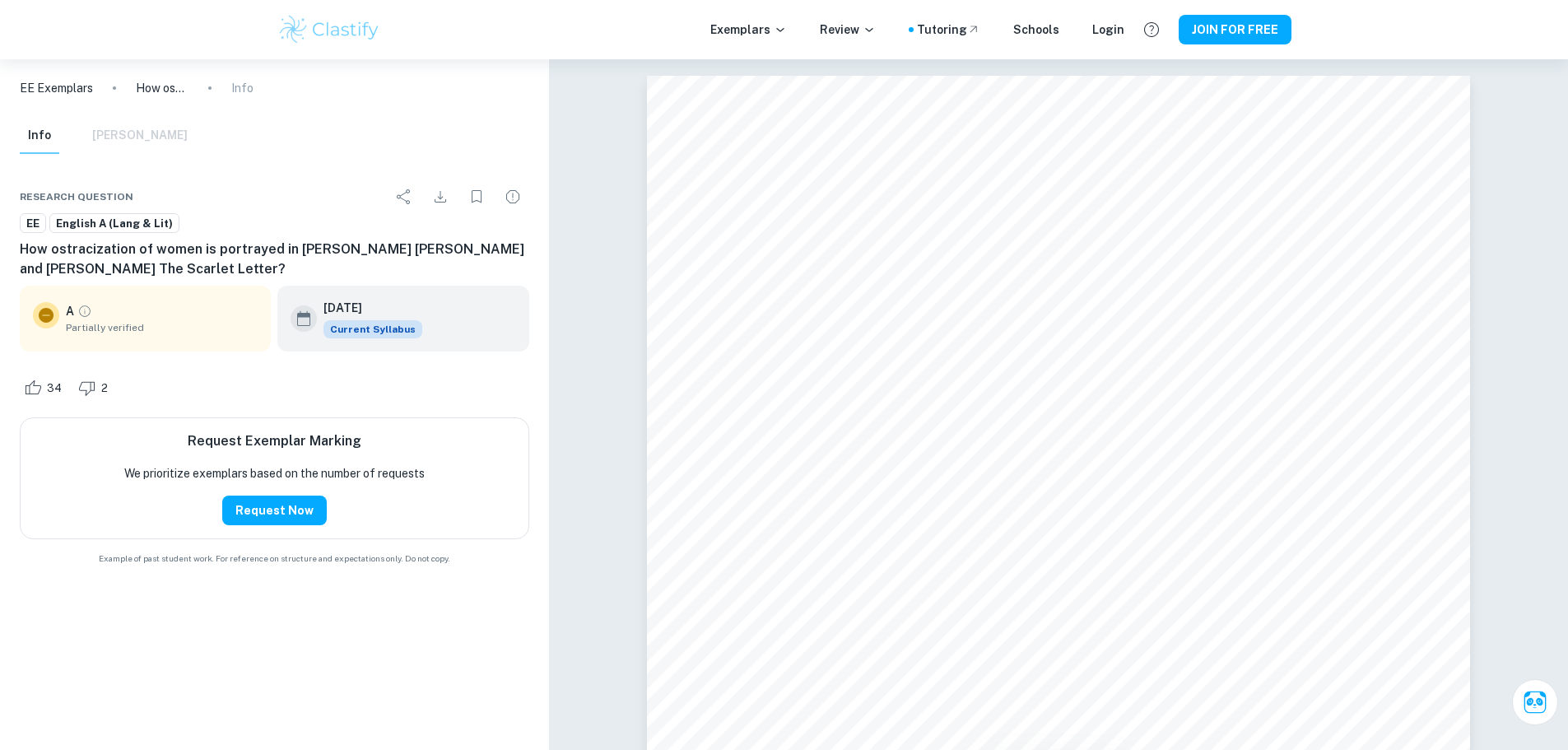
drag, startPoint x: 49, startPoint y: 321, endPoint x: 59, endPoint y: 311, distance: 14.1
click at [49, 321] on icon at bounding box center [46, 315] width 15 height 15
drag, startPoint x: 45, startPoint y: 313, endPoint x: 90, endPoint y: 307, distance: 45.4
click at [49, 313] on icon at bounding box center [46, 315] width 15 height 15
click at [93, 312] on div "A Partially verified" at bounding box center [162, 318] width 191 height 33
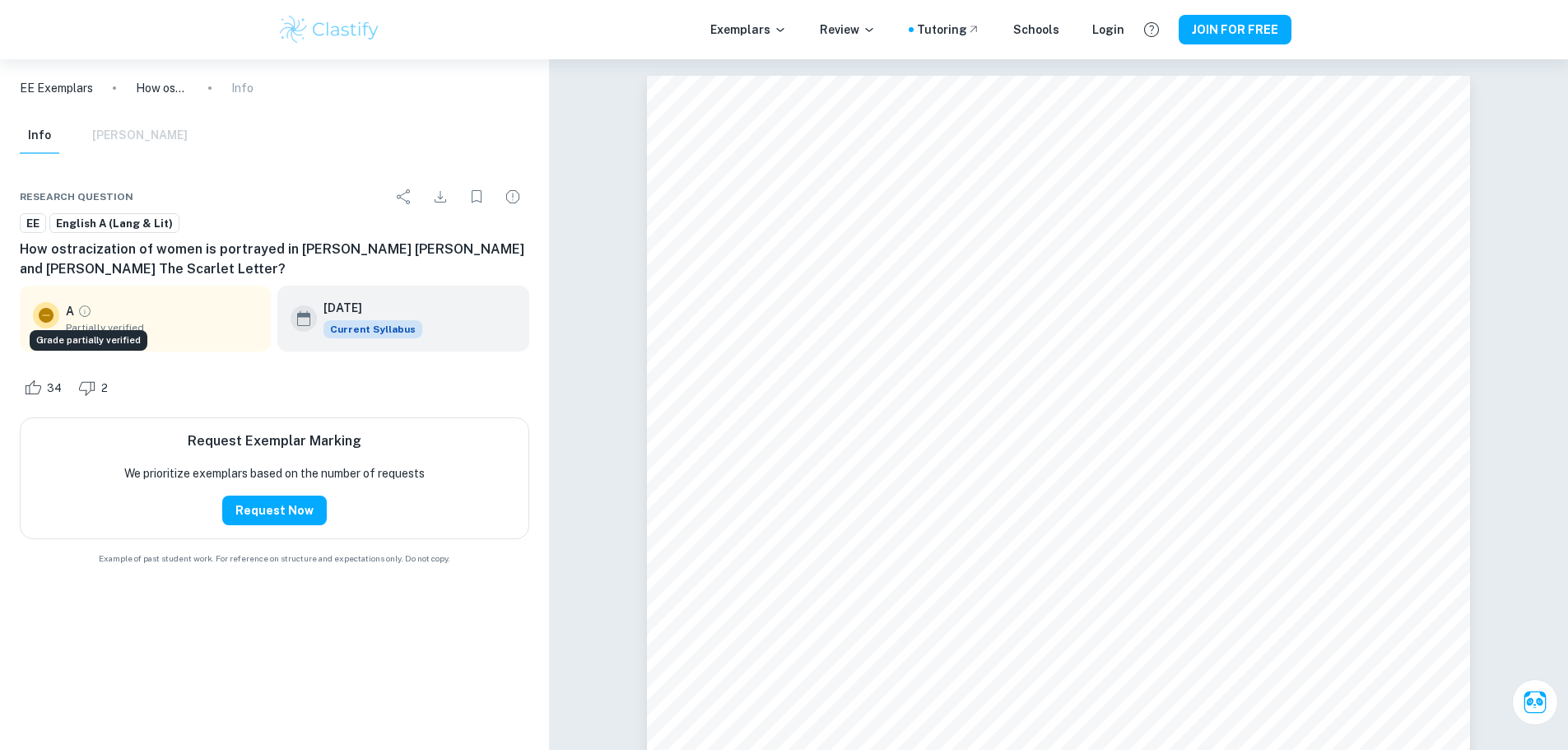
click at [87, 312] on icon "Grade partially verified" at bounding box center [85, 311] width 15 height 15
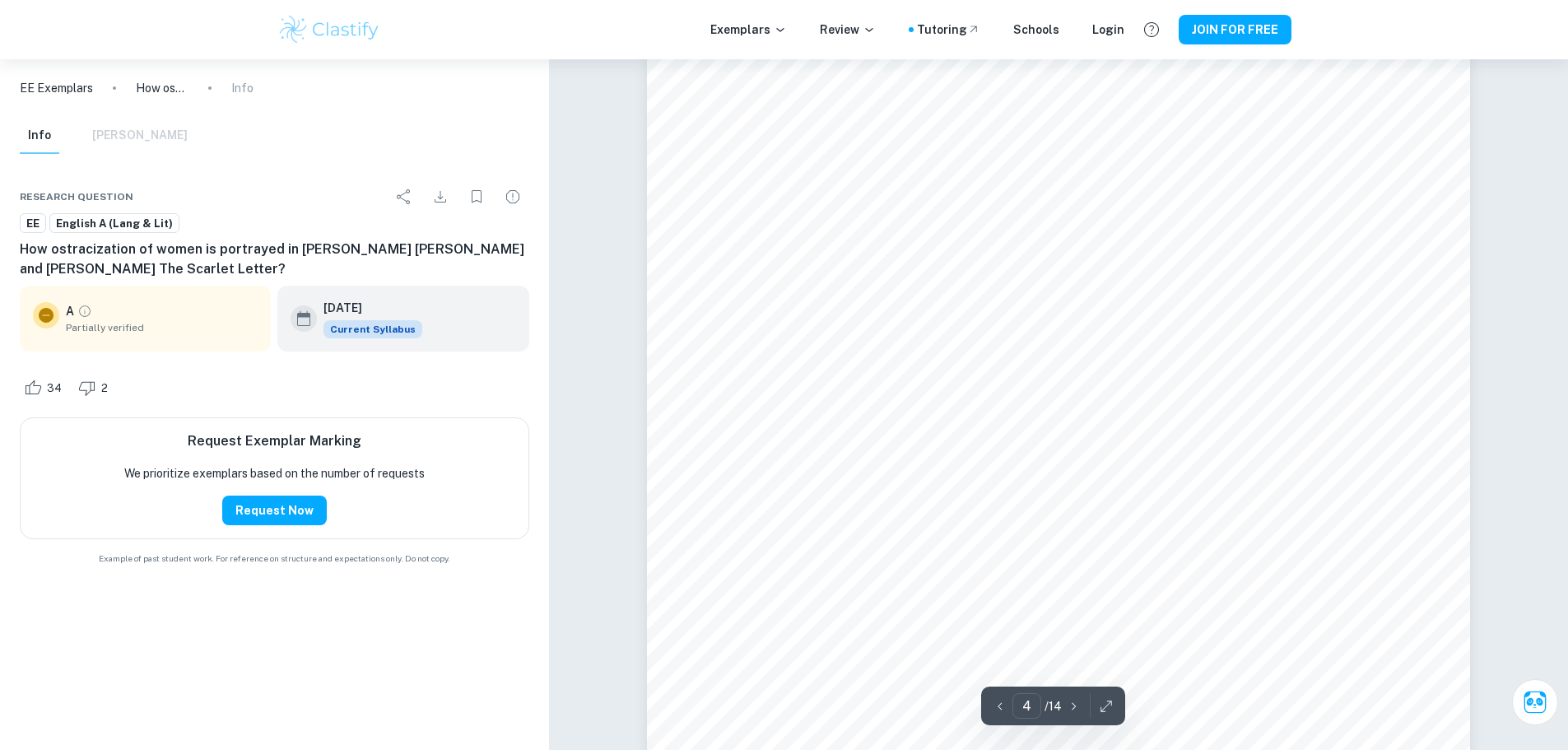
scroll to position [3787, 0]
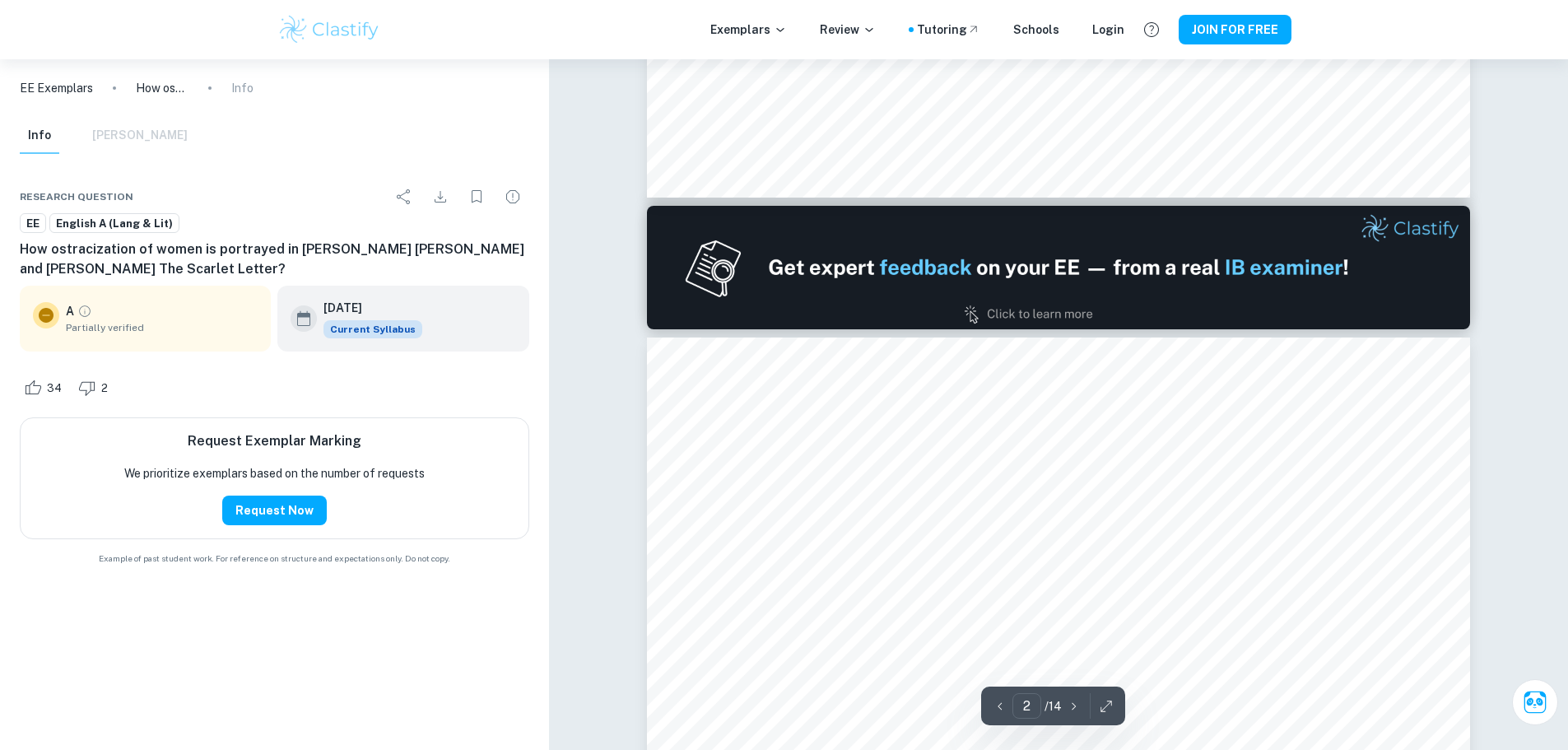
type input "1"
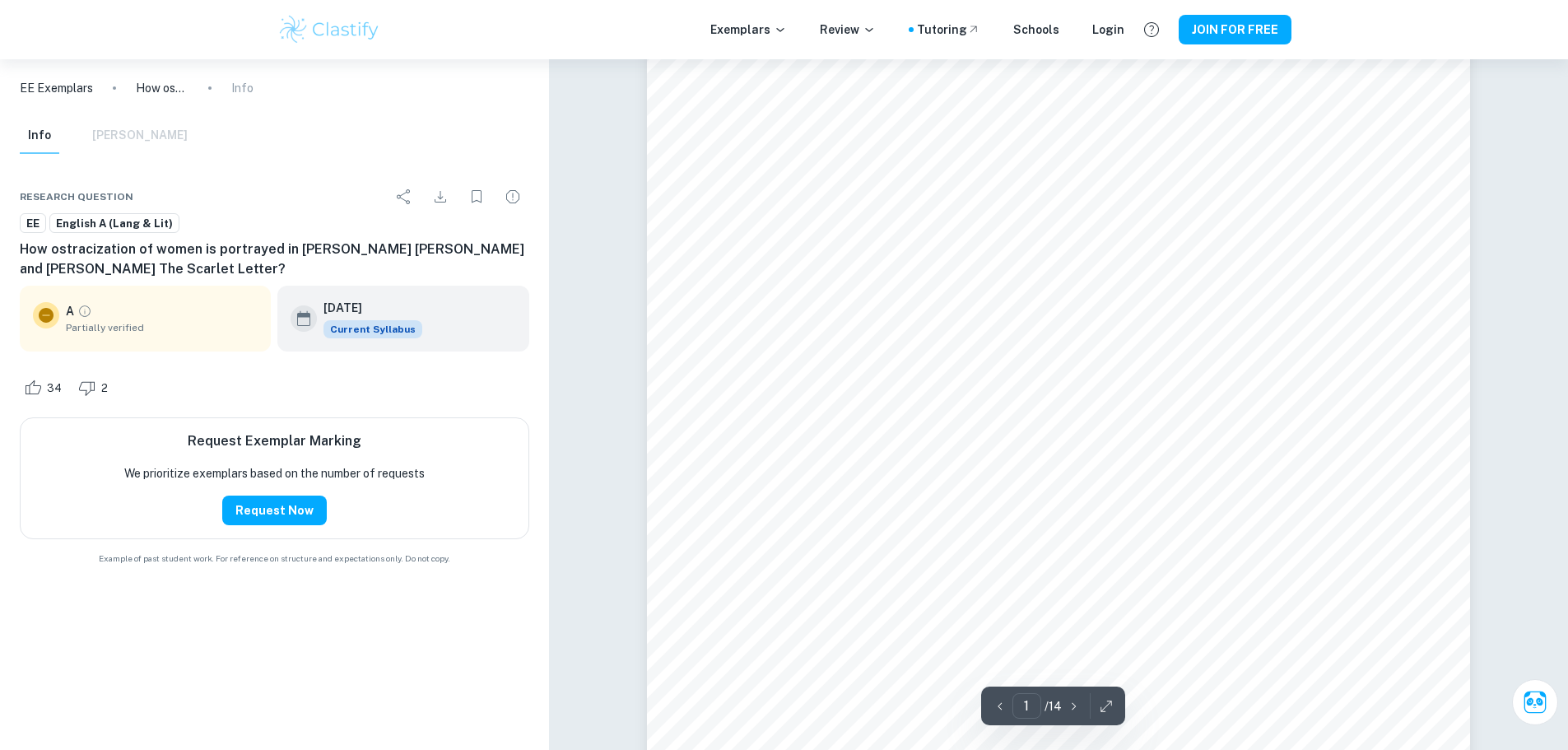
scroll to position [384, 0]
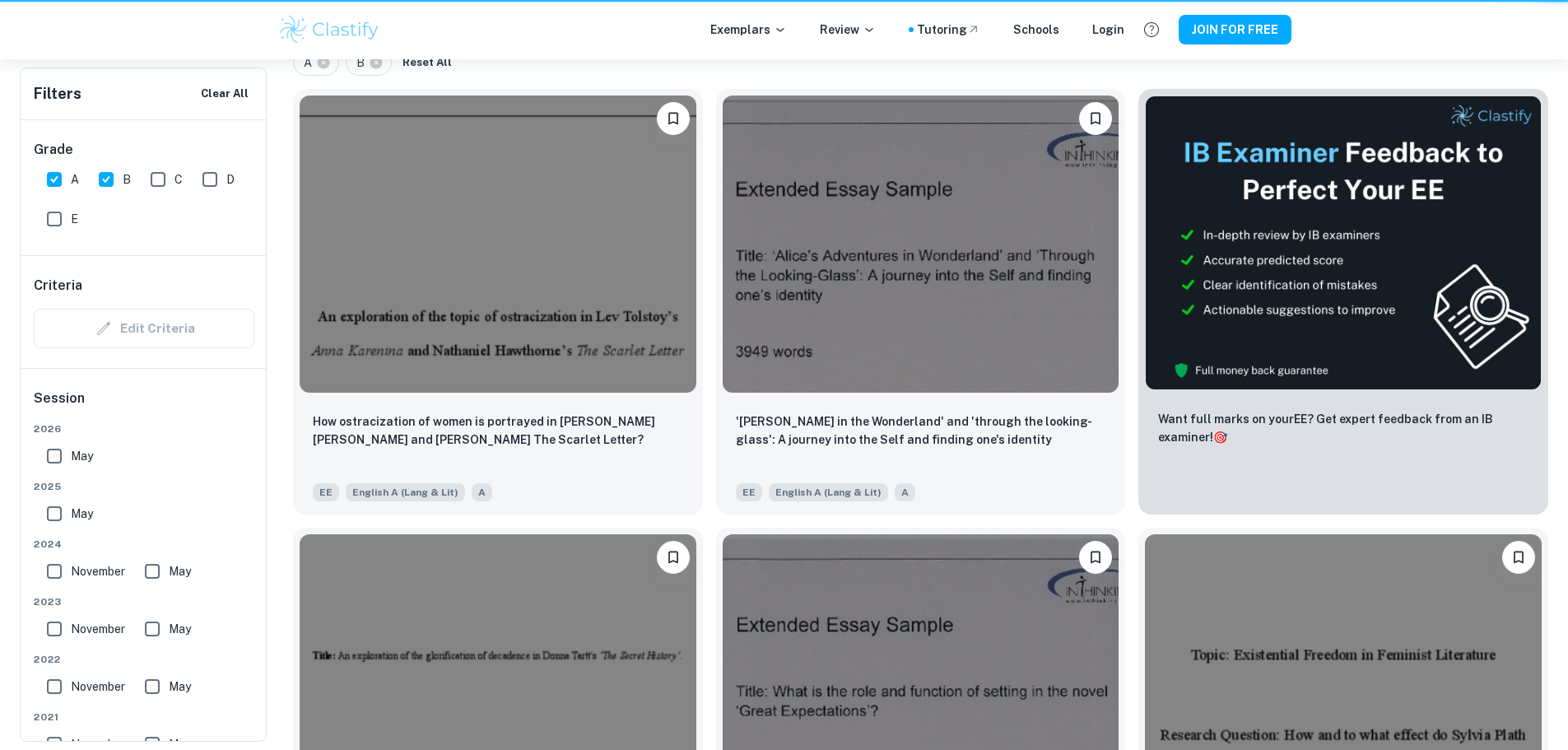
scroll to position [329, 0]
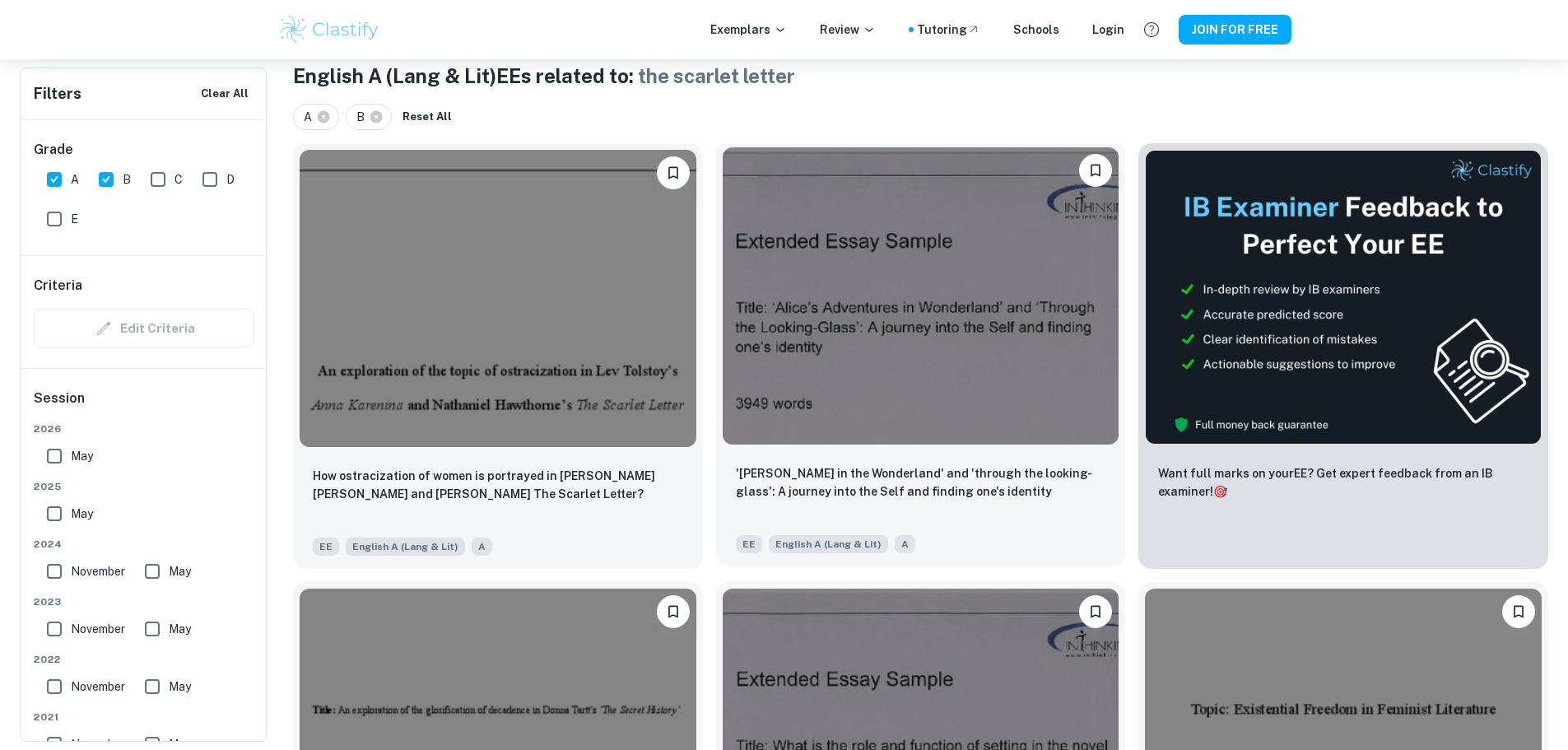
click at [822, 272] on img at bounding box center [921, 296] width 397 height 297
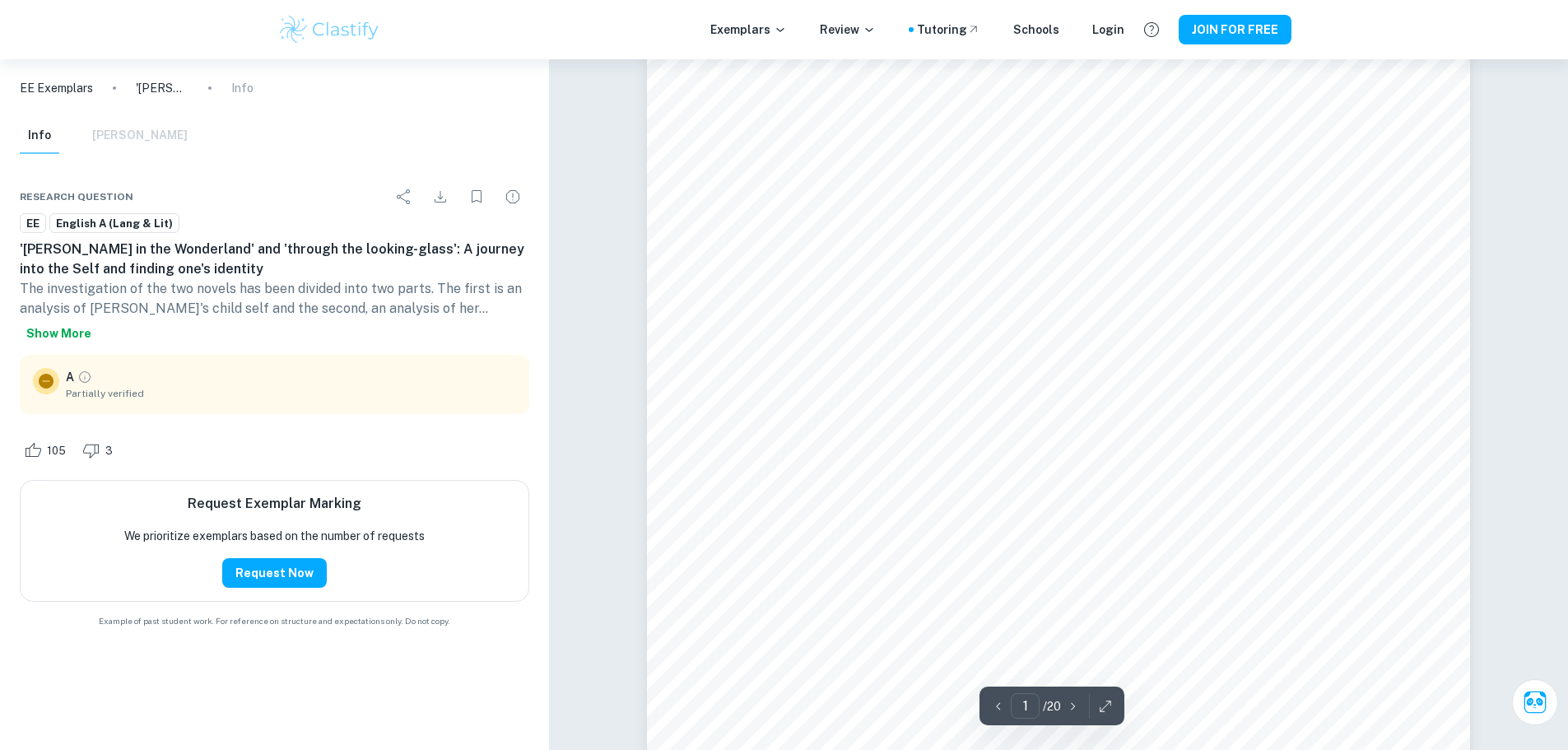
scroll to position [83, 0]
click at [98, 318] on button "Show more" at bounding box center [59, 333] width 78 height 30
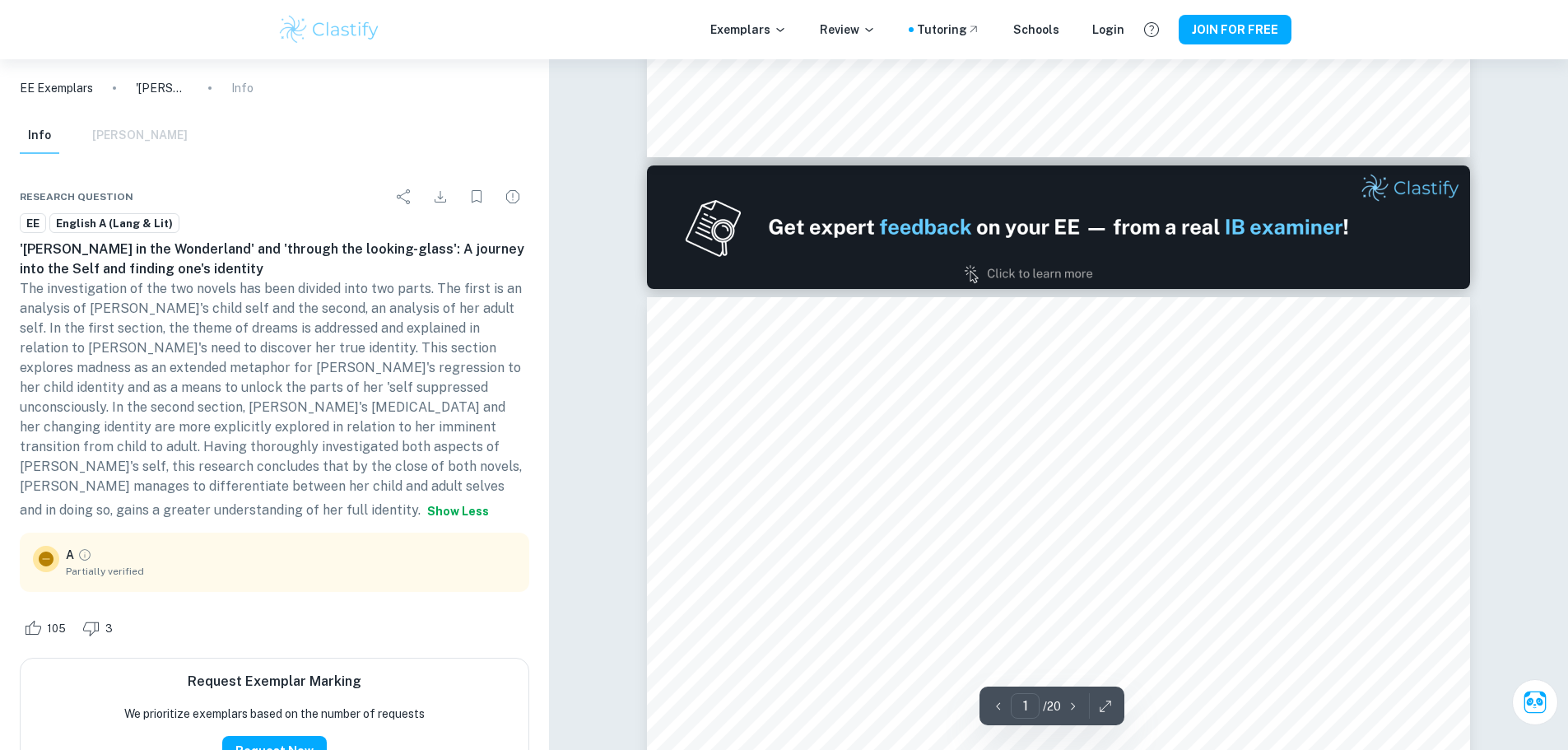
type input "2"
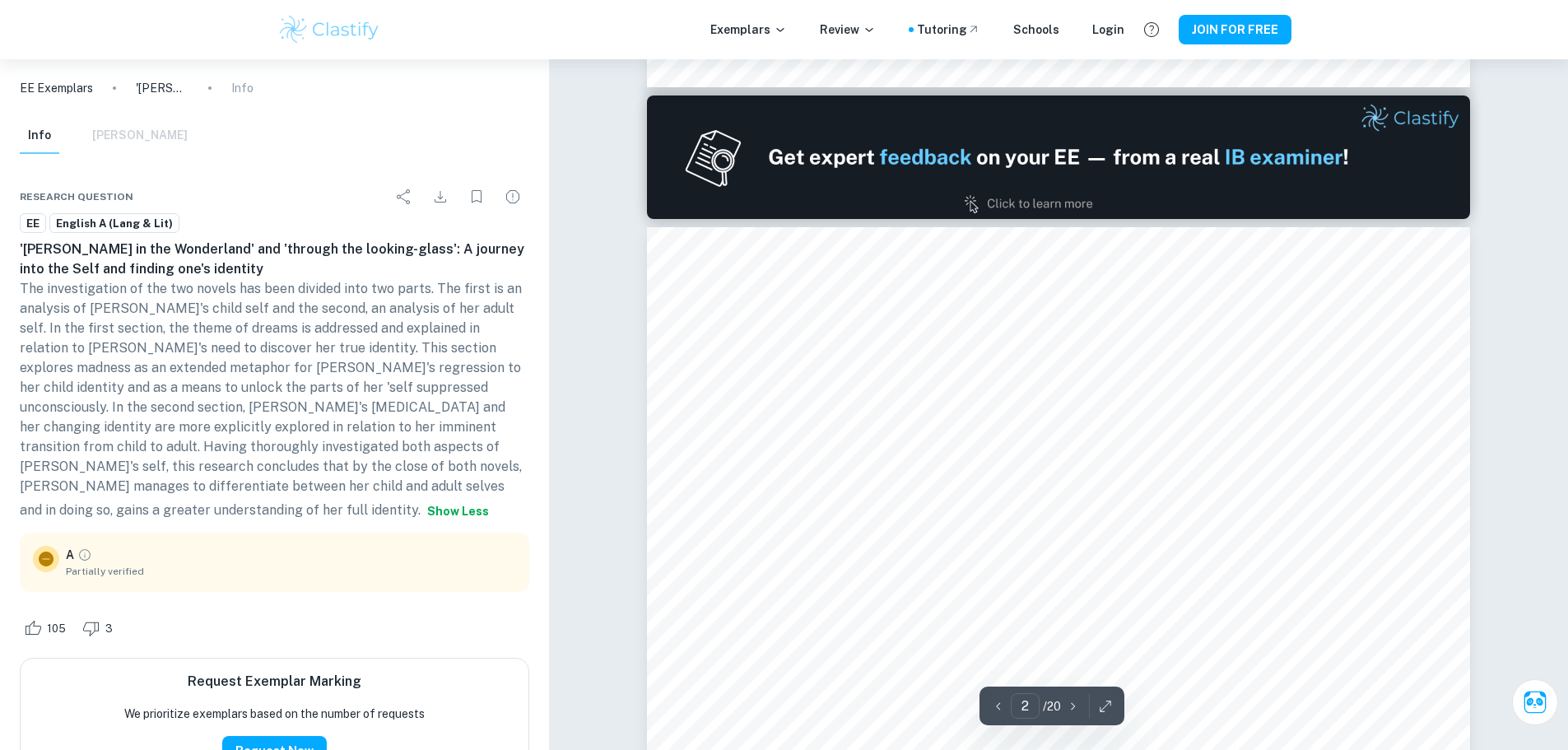
scroll to position [1482, 0]
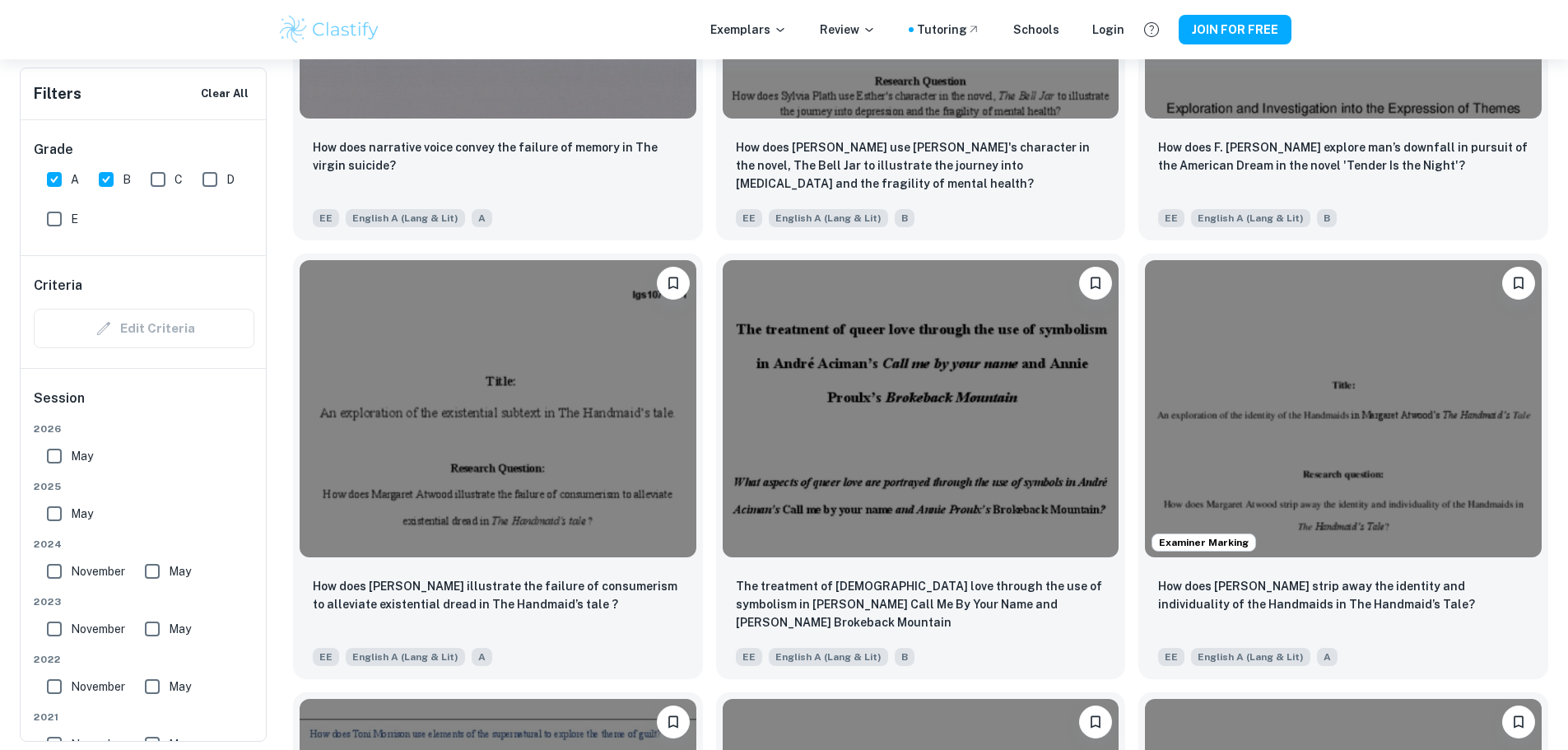
scroll to position [1976, 0]
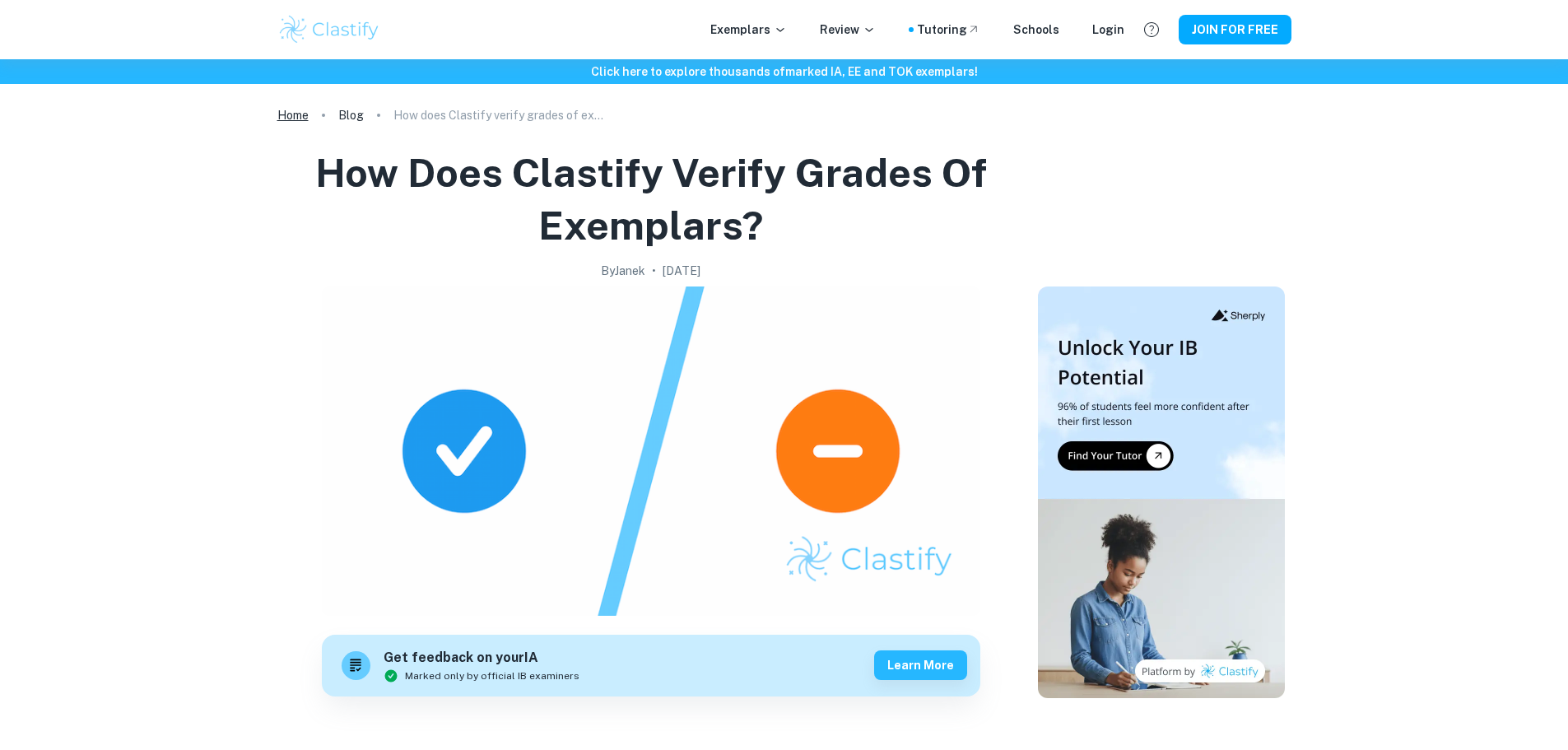
click at [286, 113] on link "Home" at bounding box center [293, 116] width 31 height 23
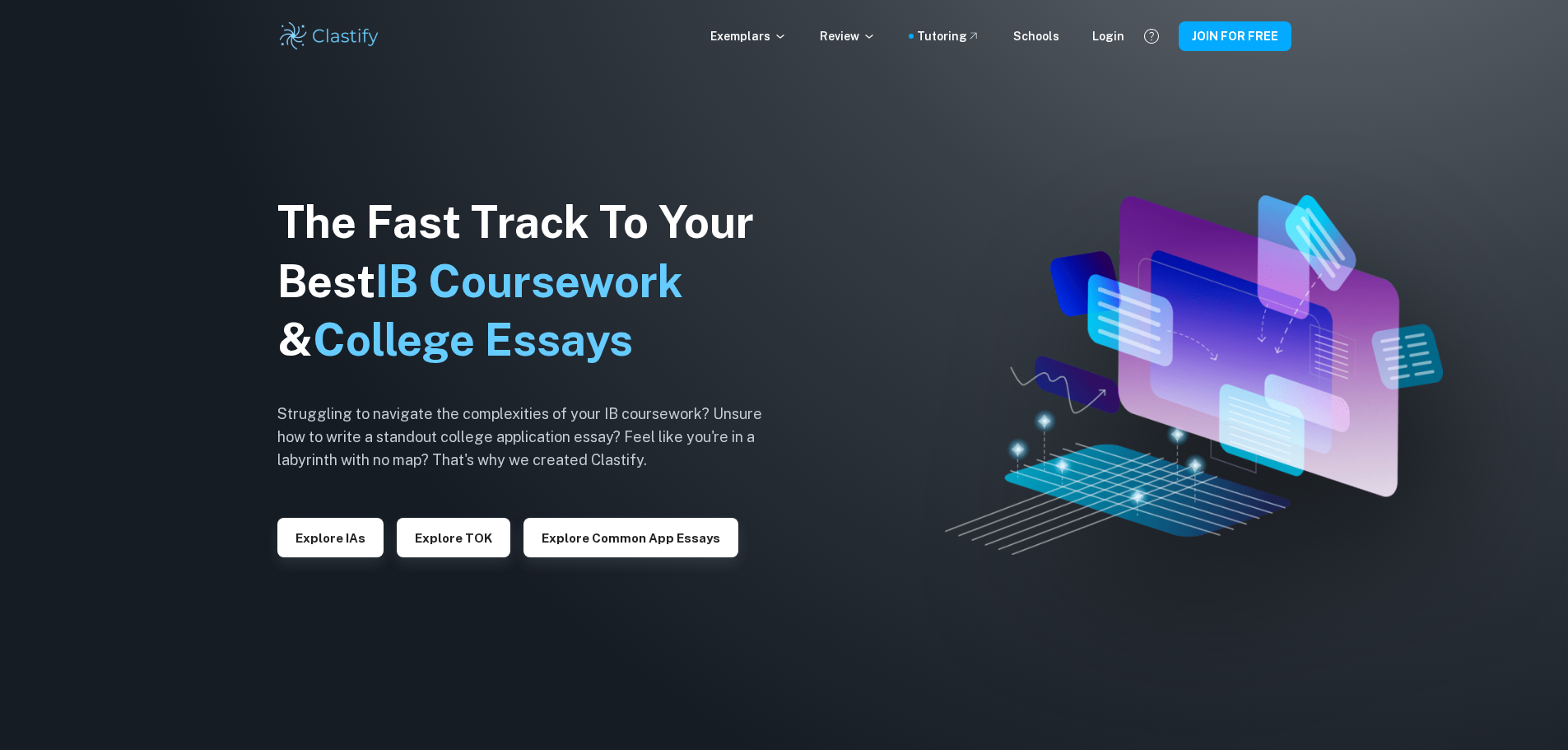
drag, startPoint x: 902, startPoint y: 625, endPoint x: 924, endPoint y: 572, distance: 57.4
